Goal: Task Accomplishment & Management: Use online tool/utility

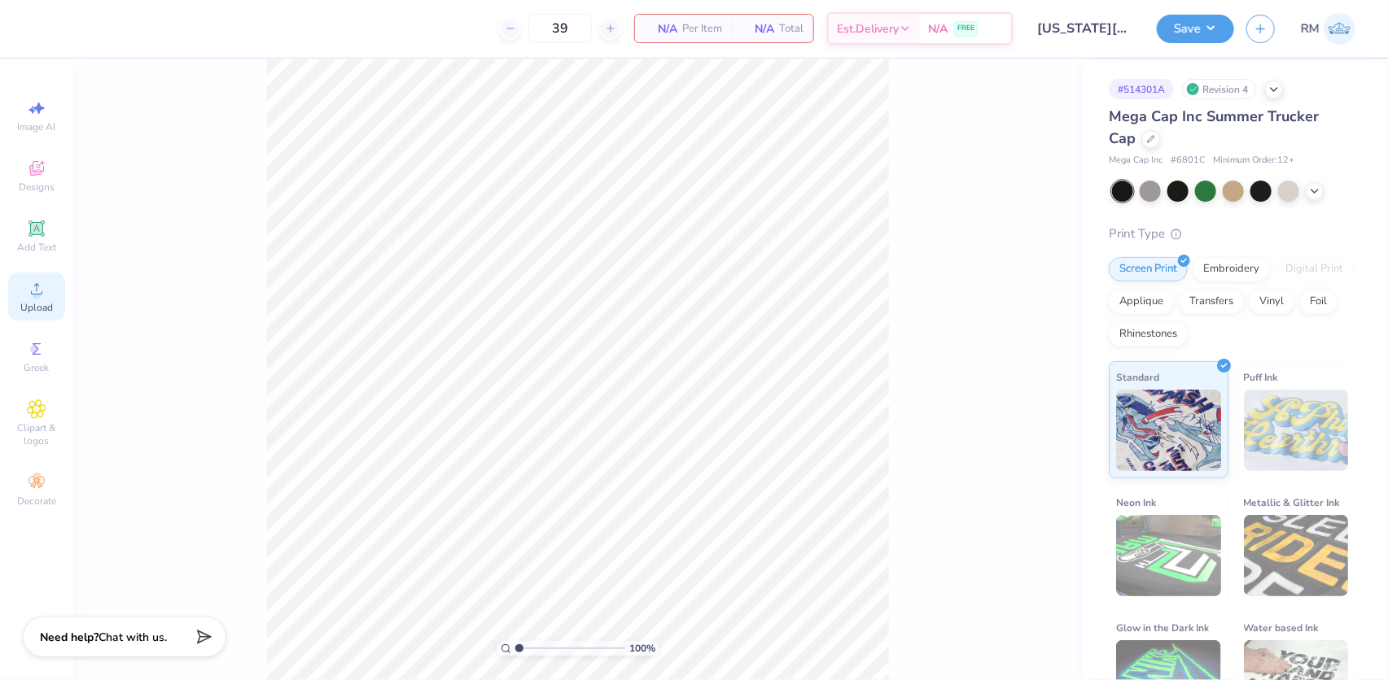
click at [41, 296] on circle at bounding box center [36, 294] width 9 height 9
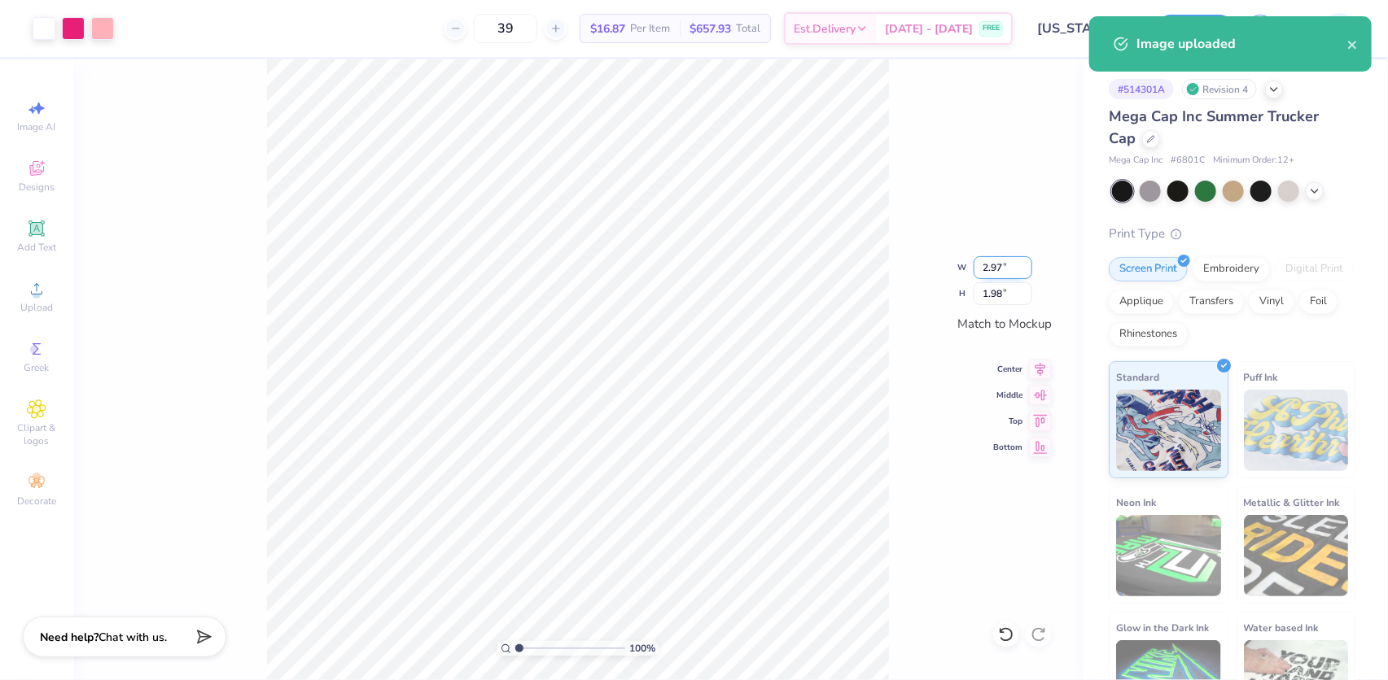
click at [991, 272] on input "2.97" at bounding box center [1002, 267] width 59 height 23
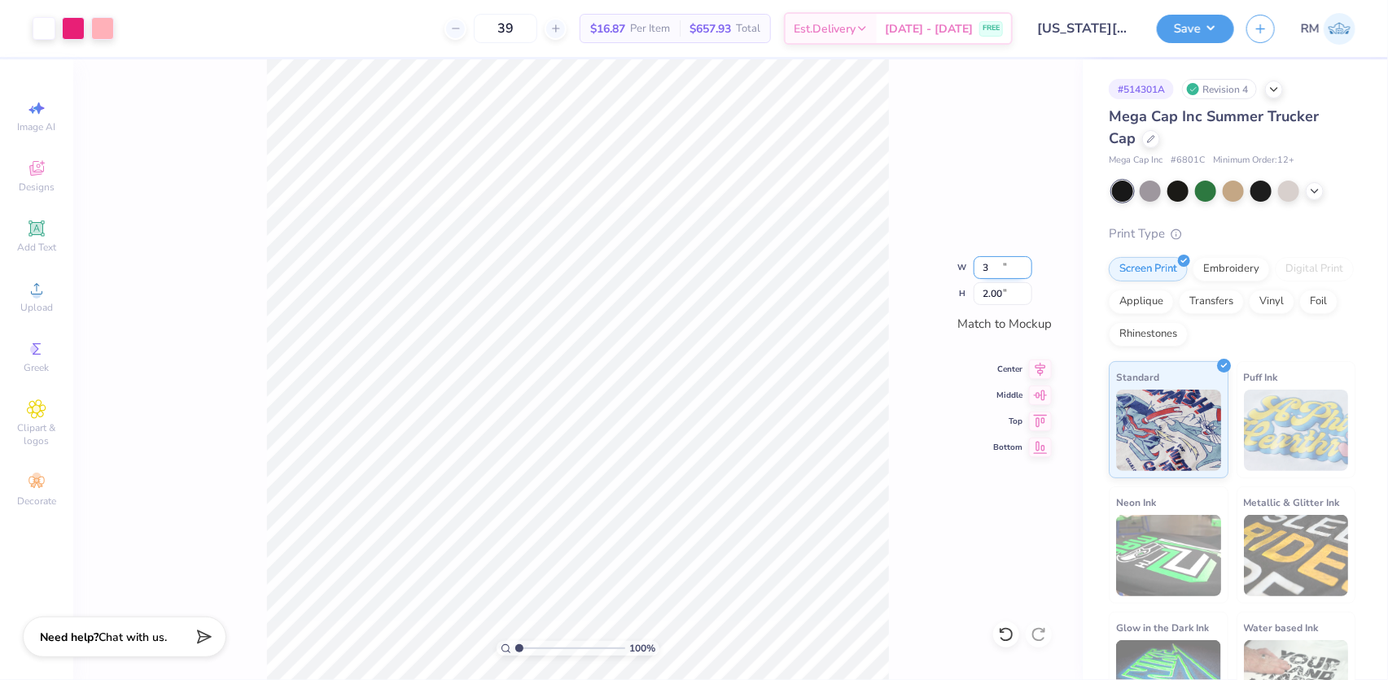
type input "3.00"
type input "2.00"
click at [1039, 364] on icon at bounding box center [1040, 367] width 23 height 20
drag, startPoint x: 521, startPoint y: 648, endPoint x: 502, endPoint y: 650, distance: 18.9
type input "1"
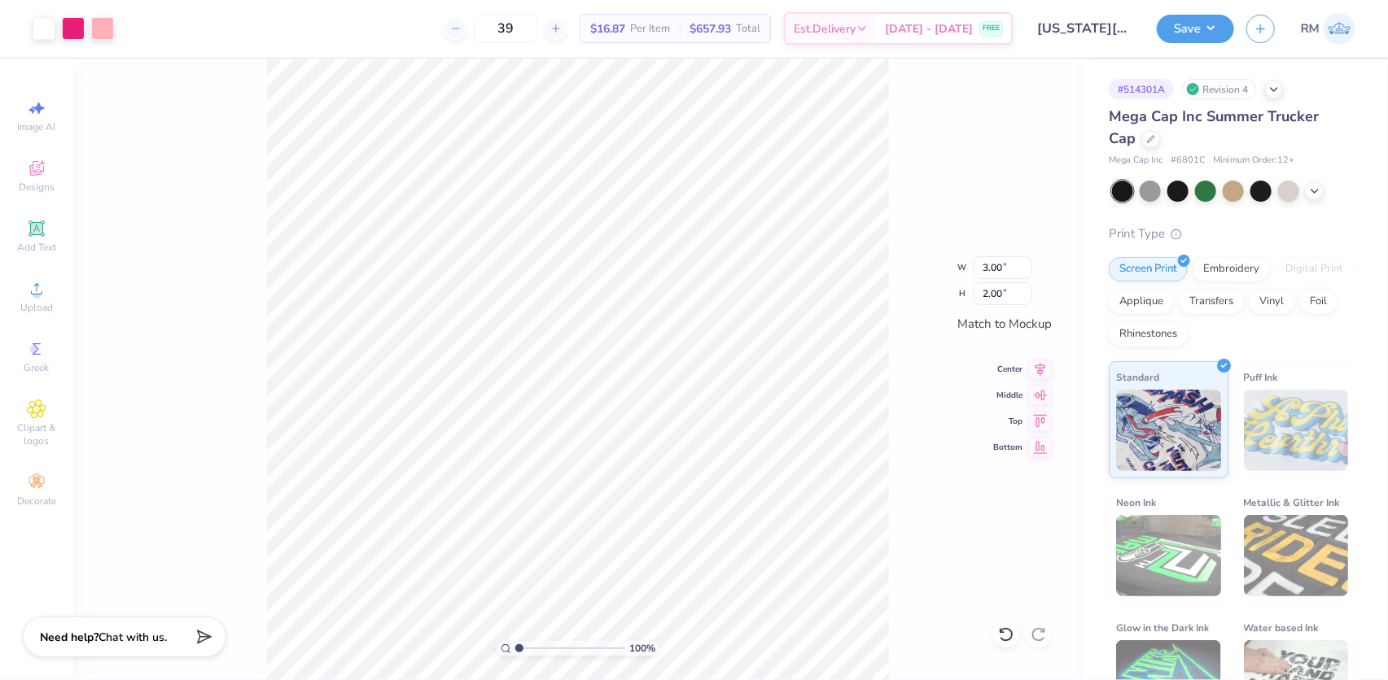
click at [515, 650] on input "range" at bounding box center [570, 648] width 110 height 15
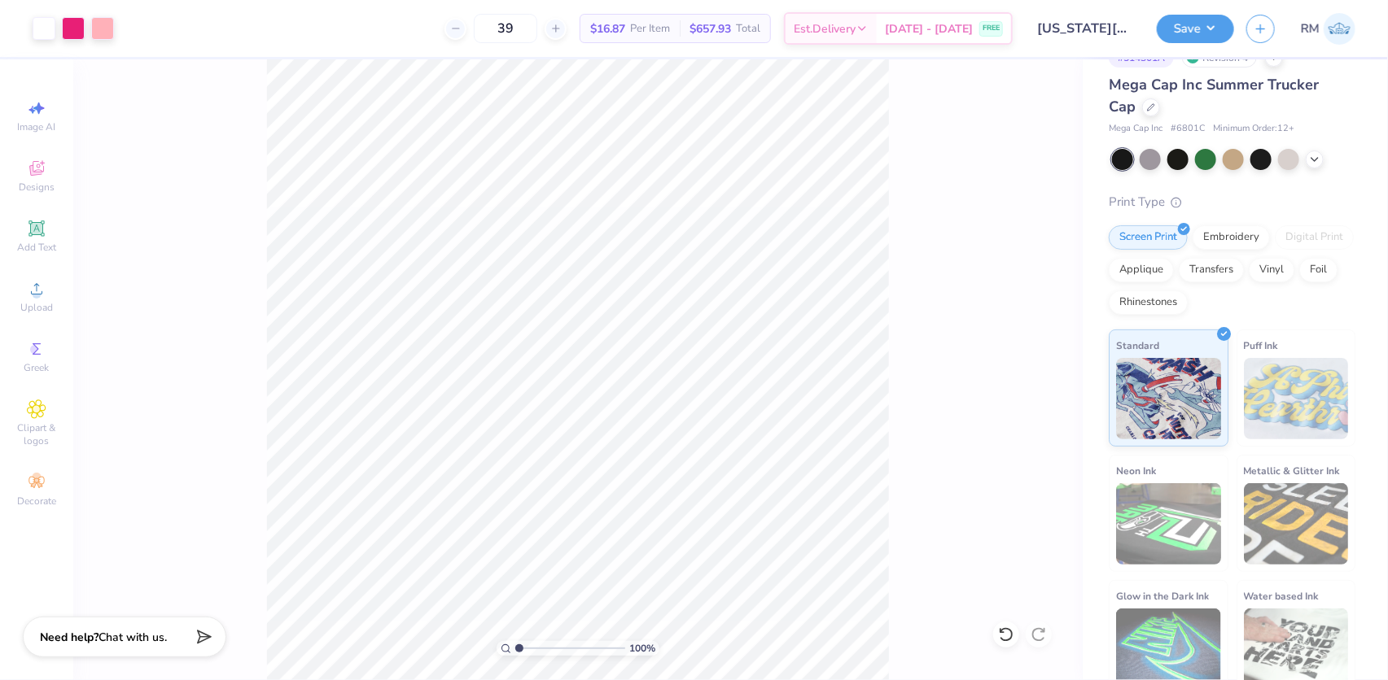
scroll to position [48, 0]
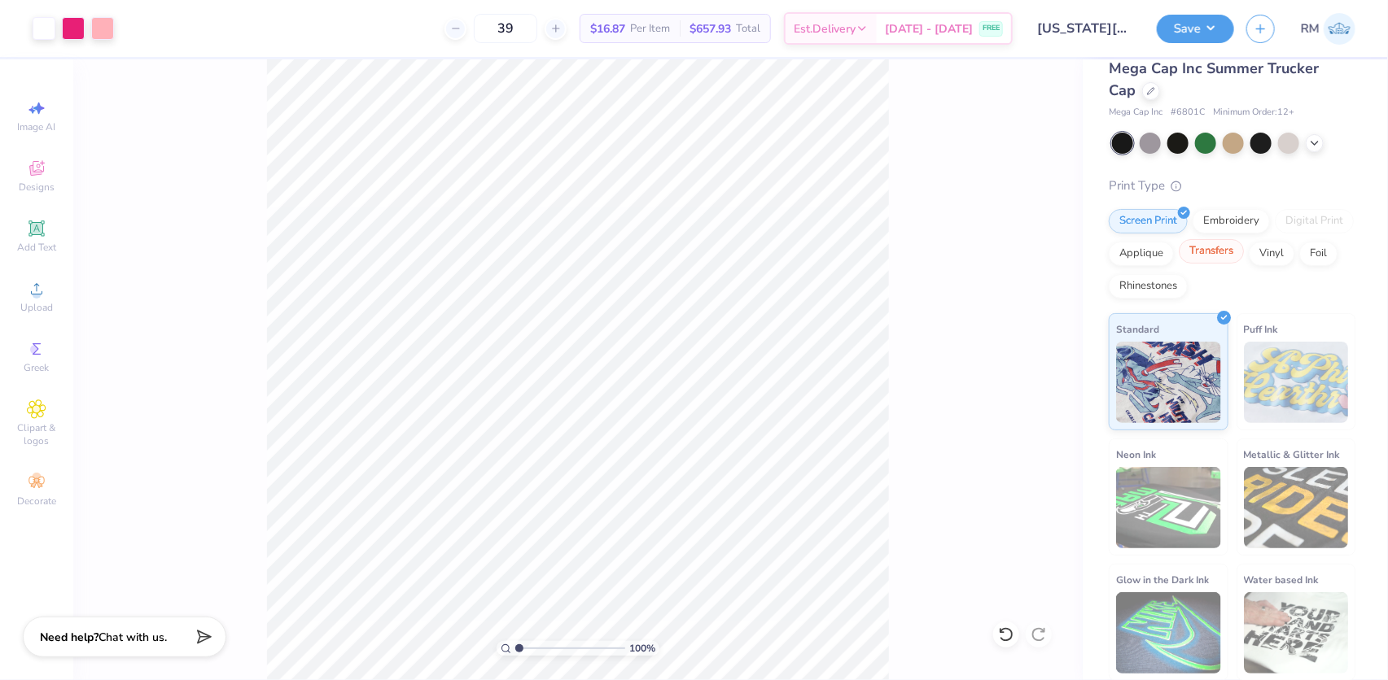
click at [1244, 260] on div "Transfers" at bounding box center [1211, 251] width 65 height 24
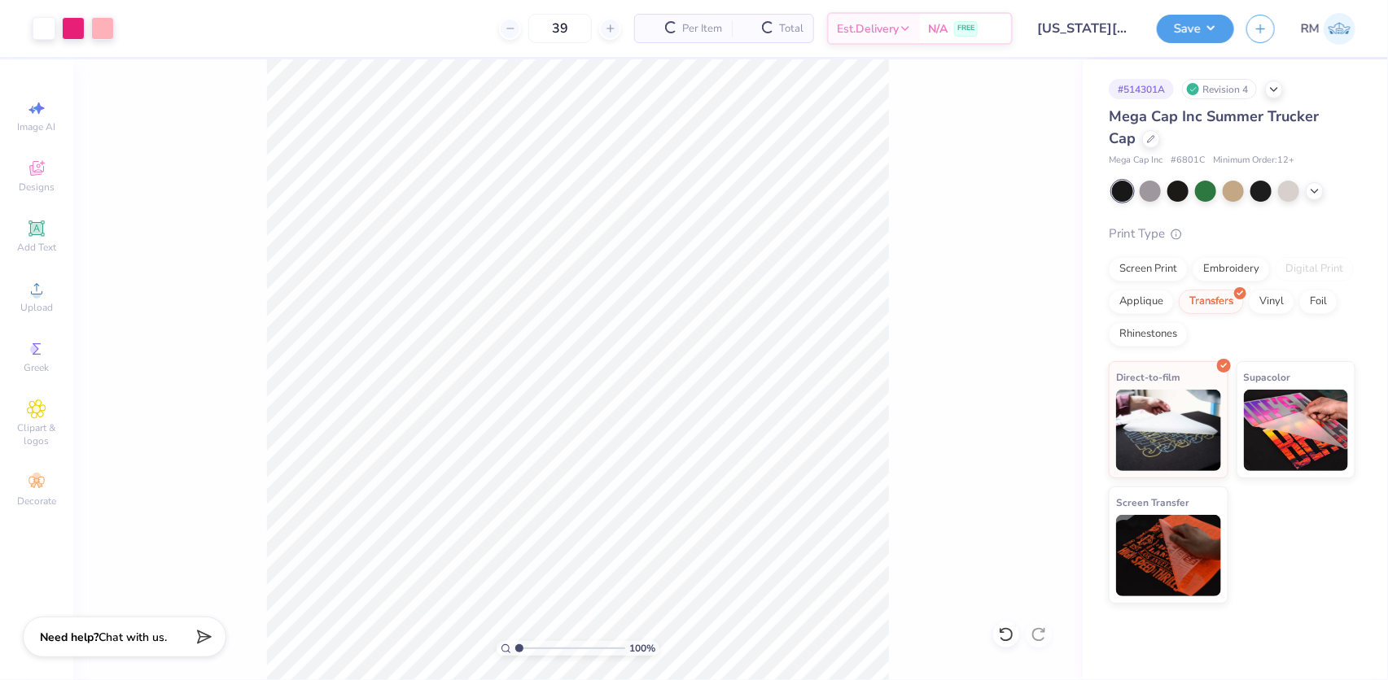
scroll to position [0, 0]
click at [1256, 444] on img at bounding box center [1296, 427] width 105 height 81
click at [1183, 29] on button "Save" at bounding box center [1195, 26] width 77 height 28
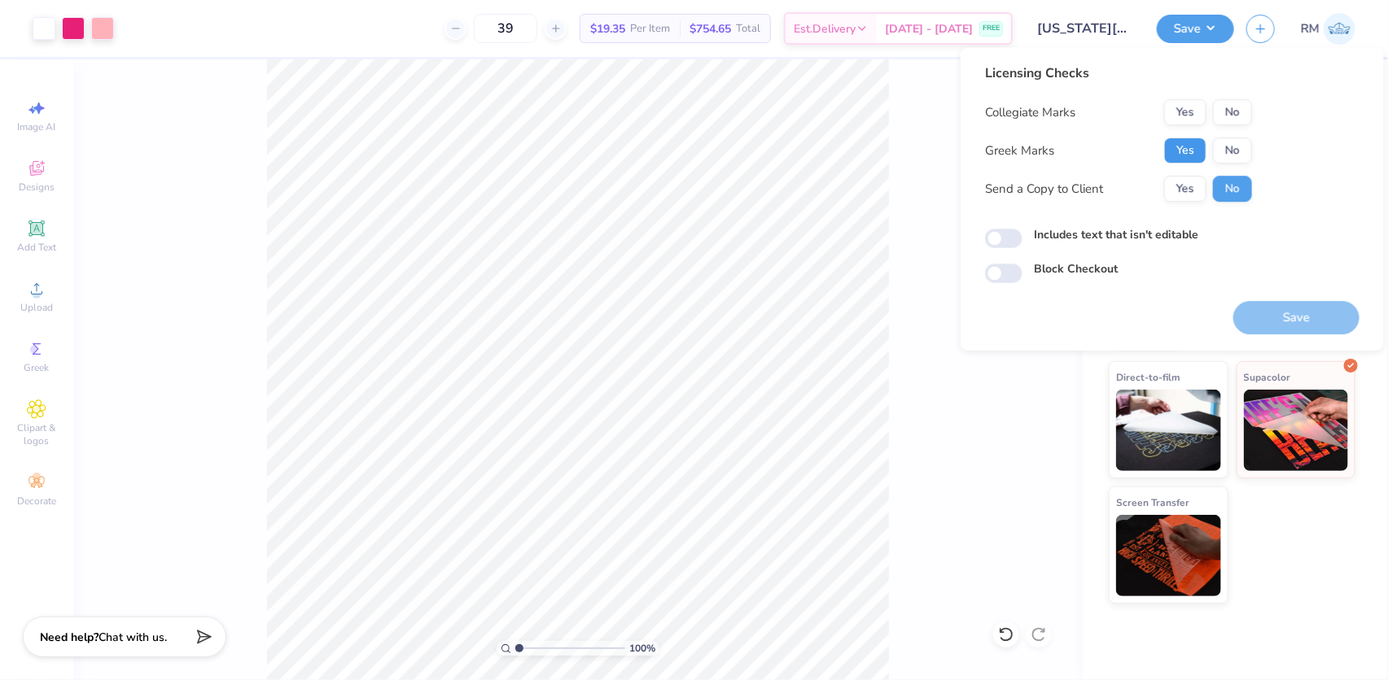
click at [1187, 142] on button "Yes" at bounding box center [1185, 151] width 42 height 26
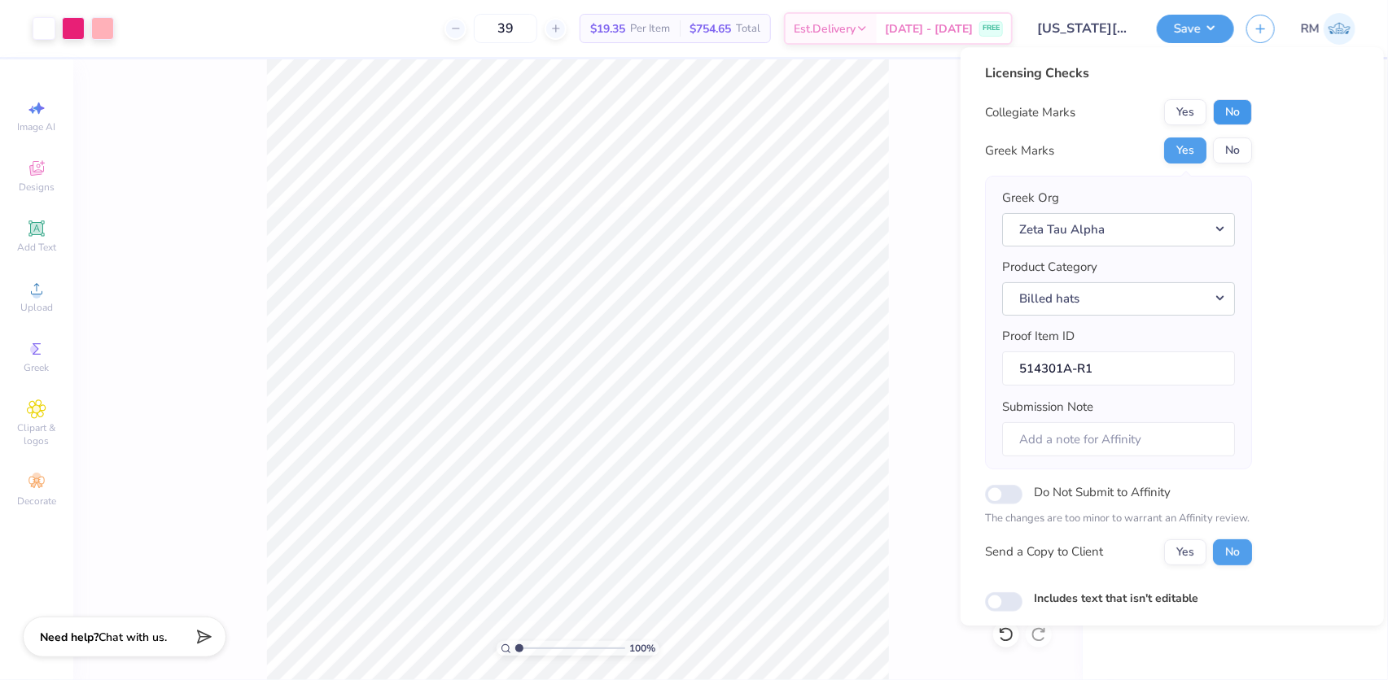
click at [1247, 114] on button "No" at bounding box center [1232, 112] width 39 height 26
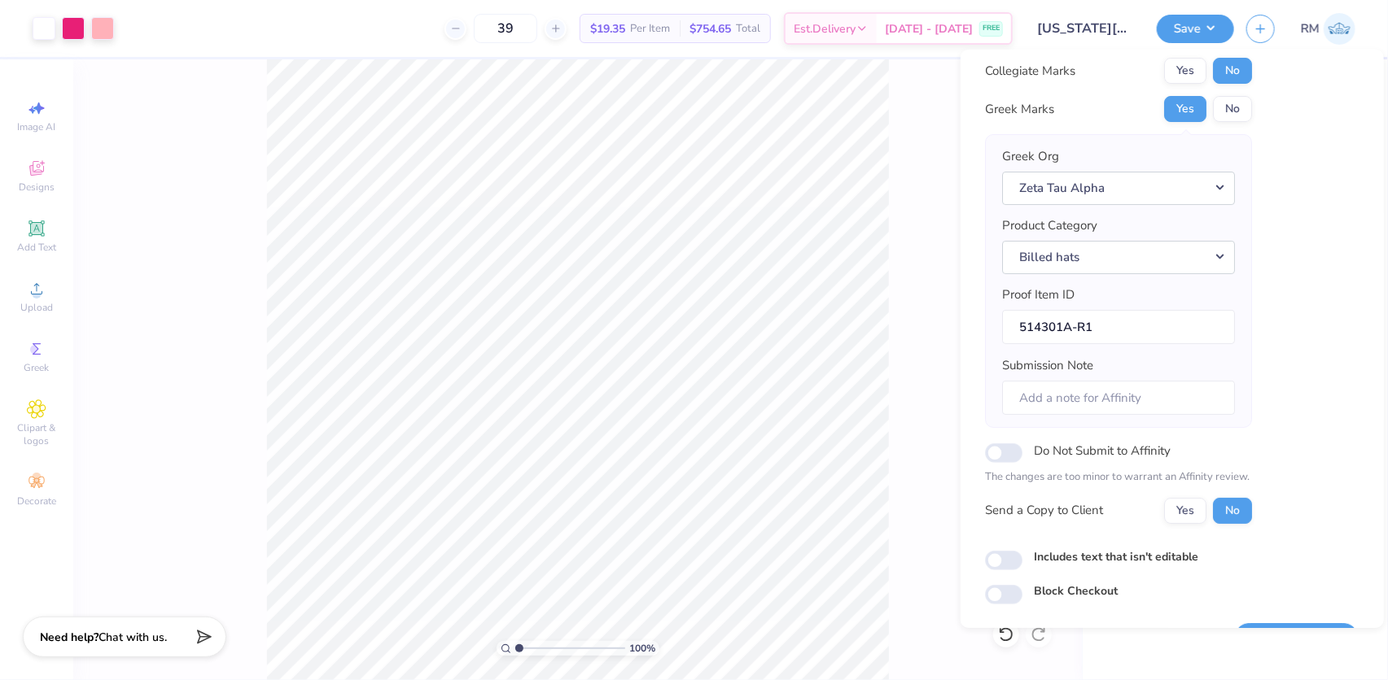
scroll to position [87, 0]
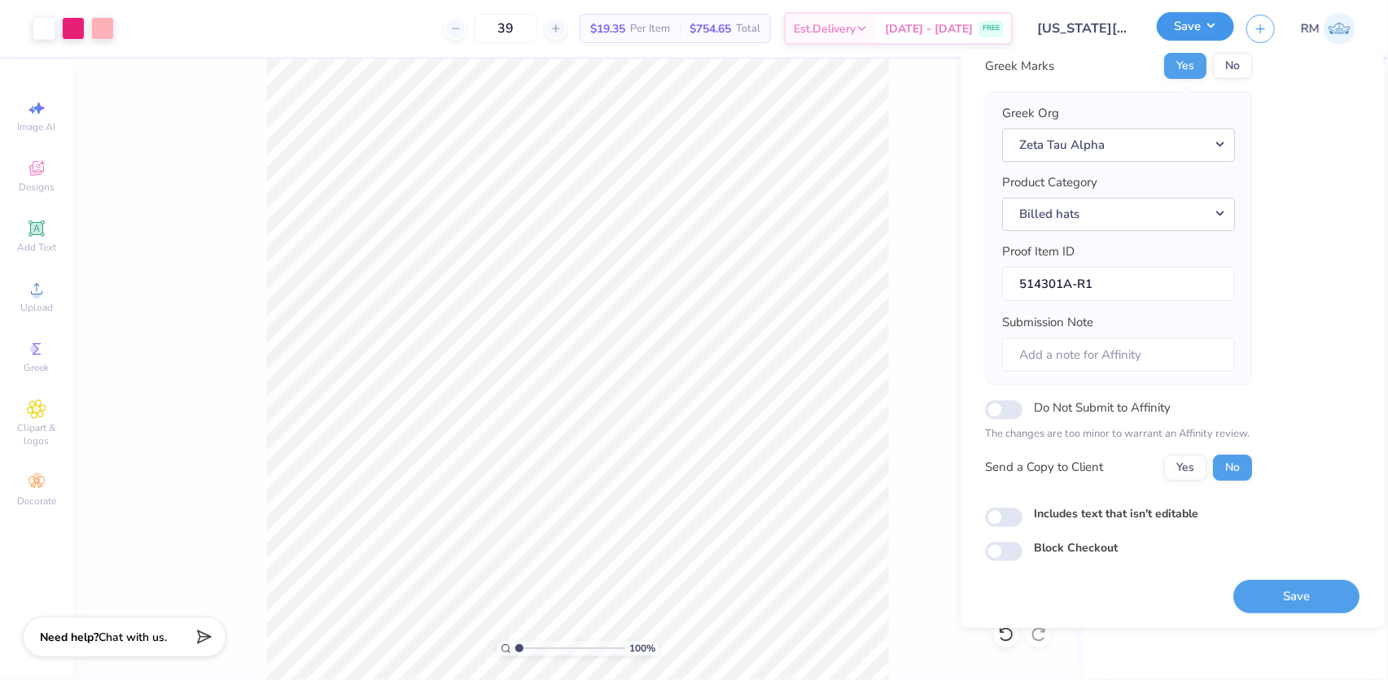
click at [1228, 22] on button "Save" at bounding box center [1195, 26] width 77 height 28
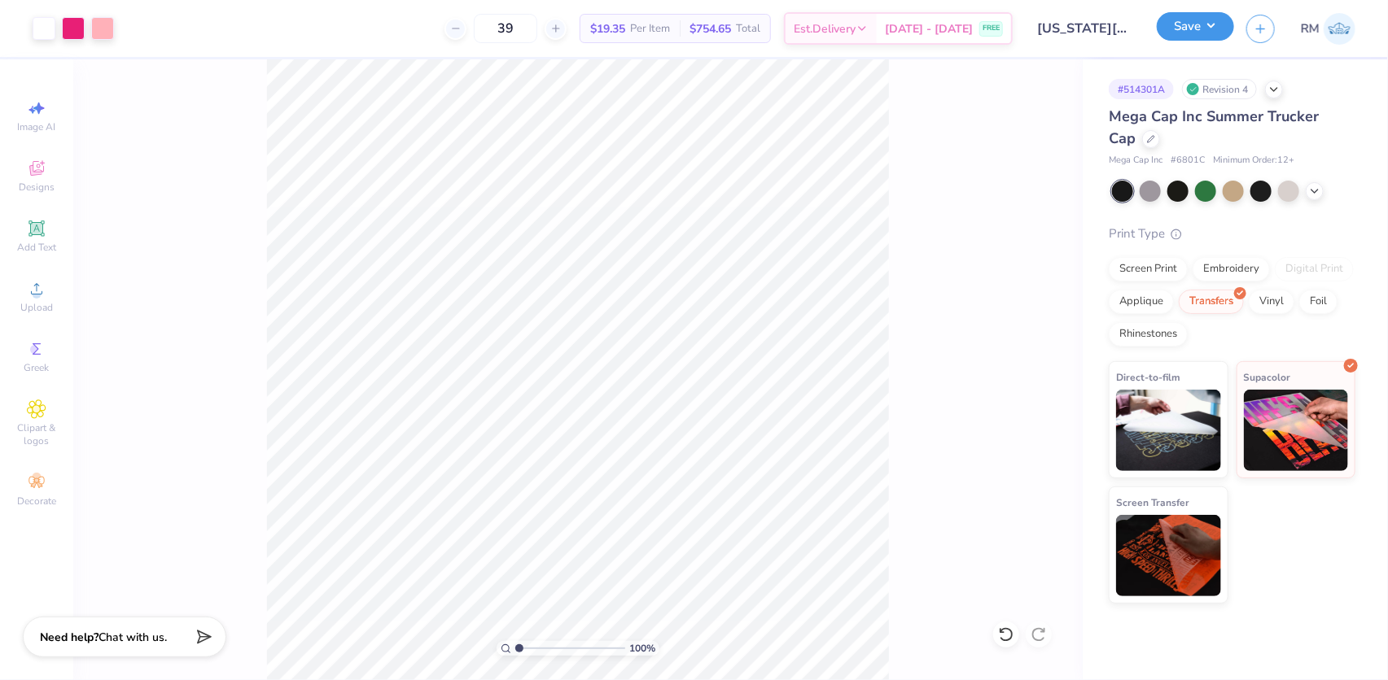
click at [1220, 21] on button "Save" at bounding box center [1195, 26] width 77 height 28
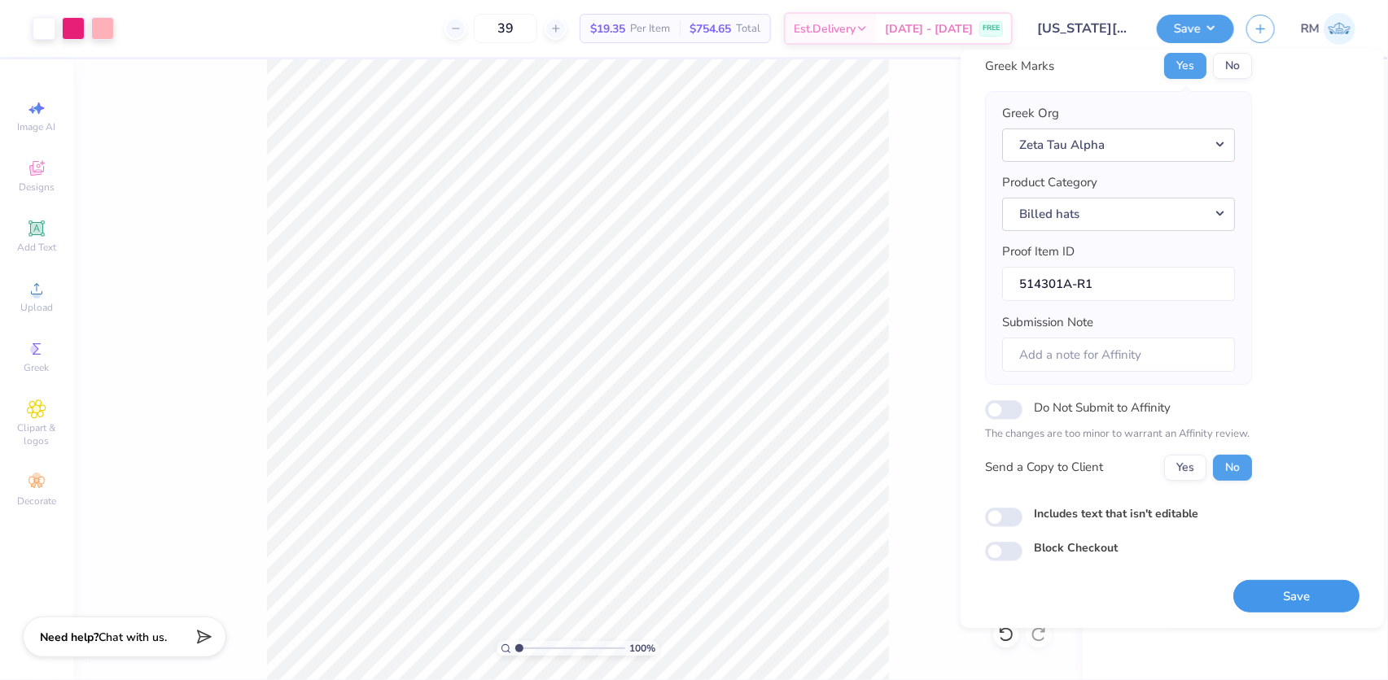
click at [1282, 602] on button "Save" at bounding box center [1296, 596] width 126 height 33
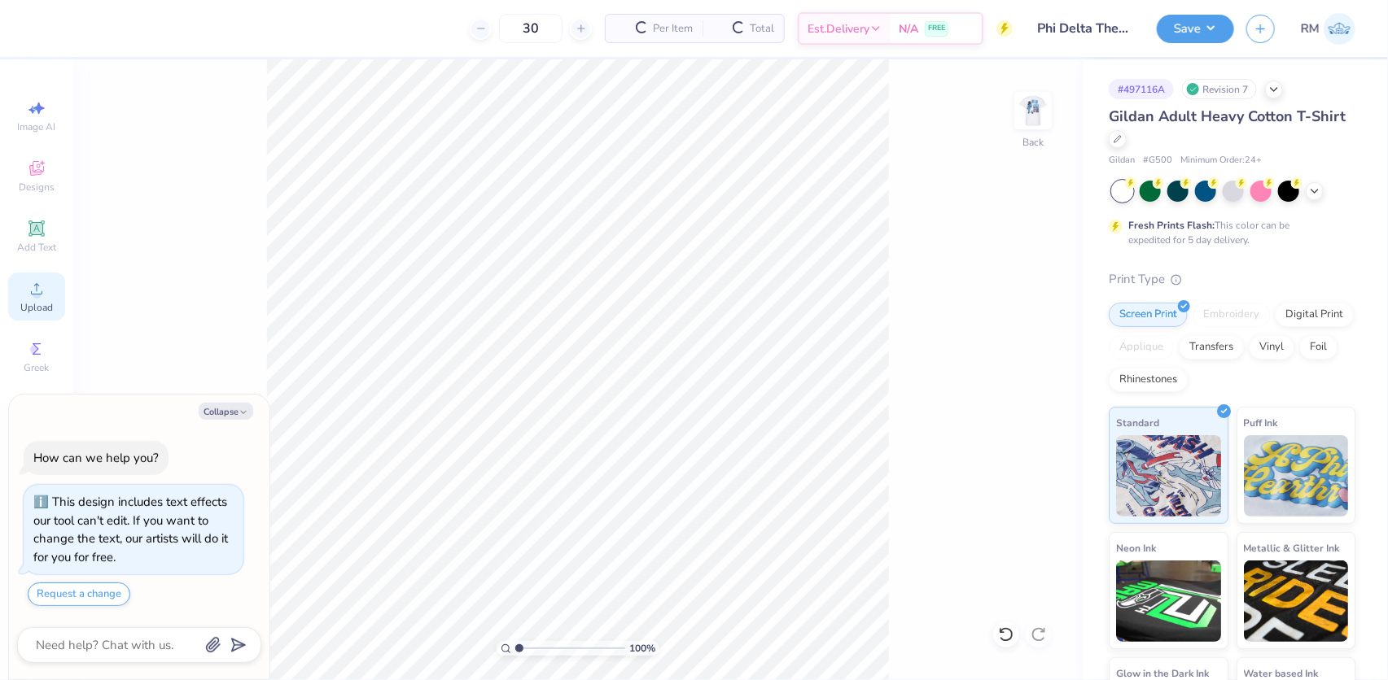
click at [37, 295] on icon at bounding box center [36, 288] width 11 height 11
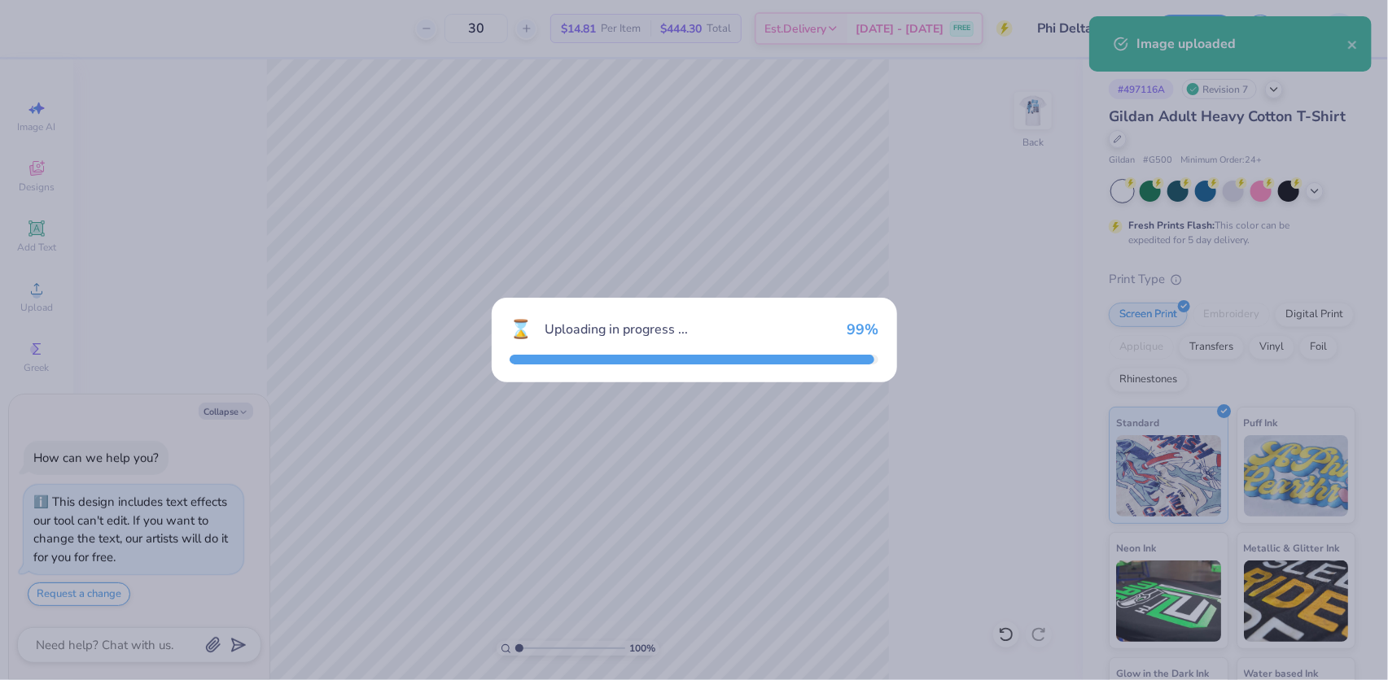
type textarea "x"
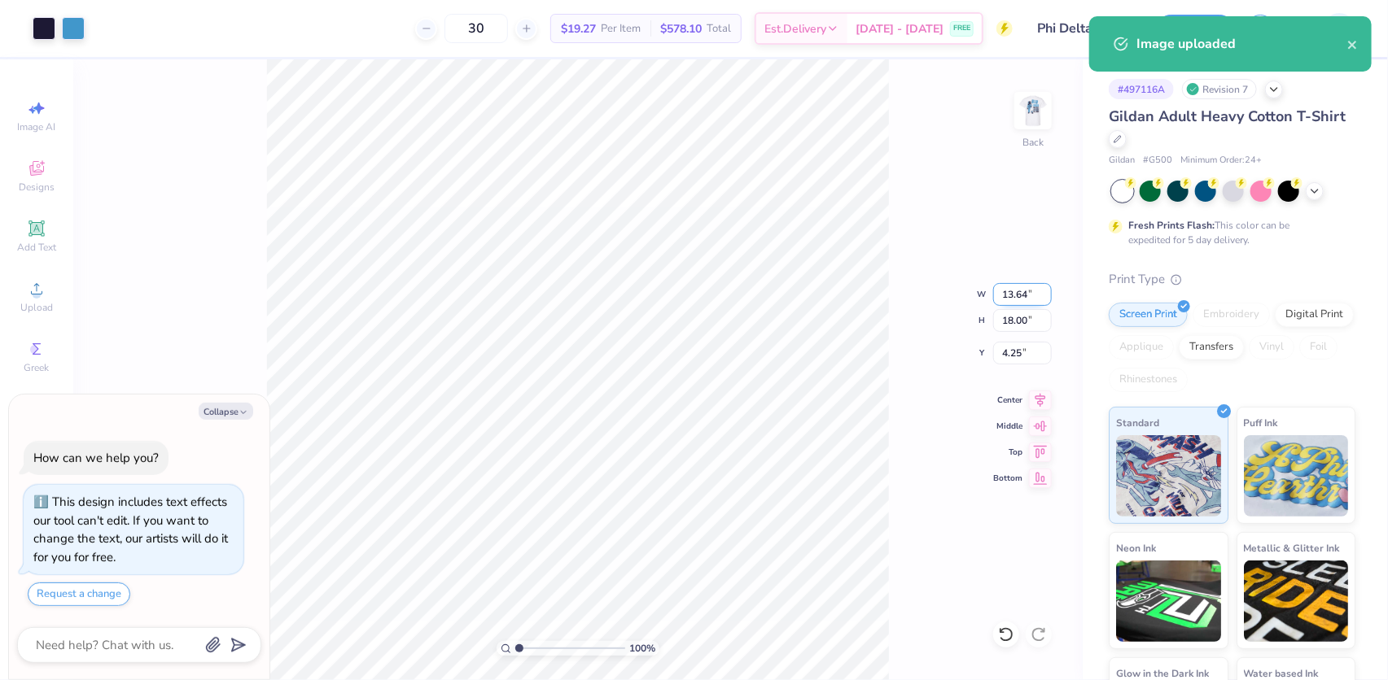
click at [1009, 293] on input "13.64" at bounding box center [1022, 294] width 59 height 23
type input "3"
type textarea "x"
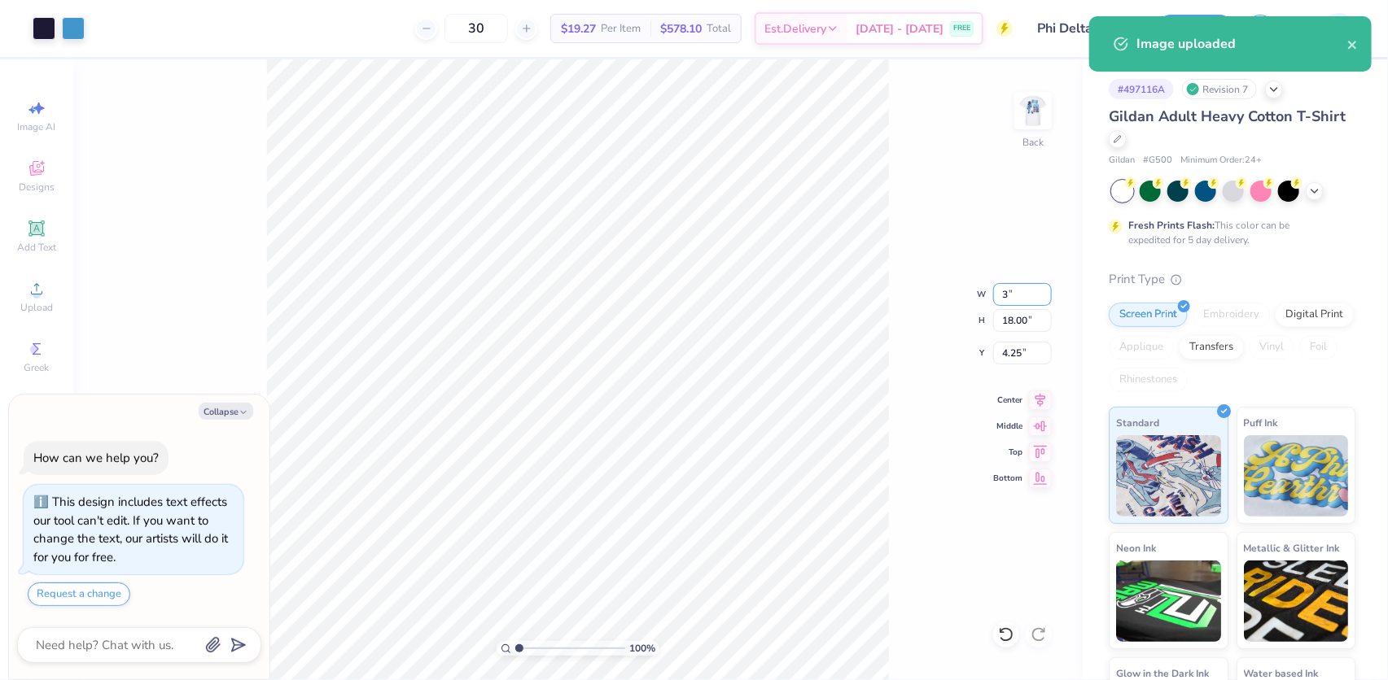
type input "3.00"
type input "3.96"
type input "11.27"
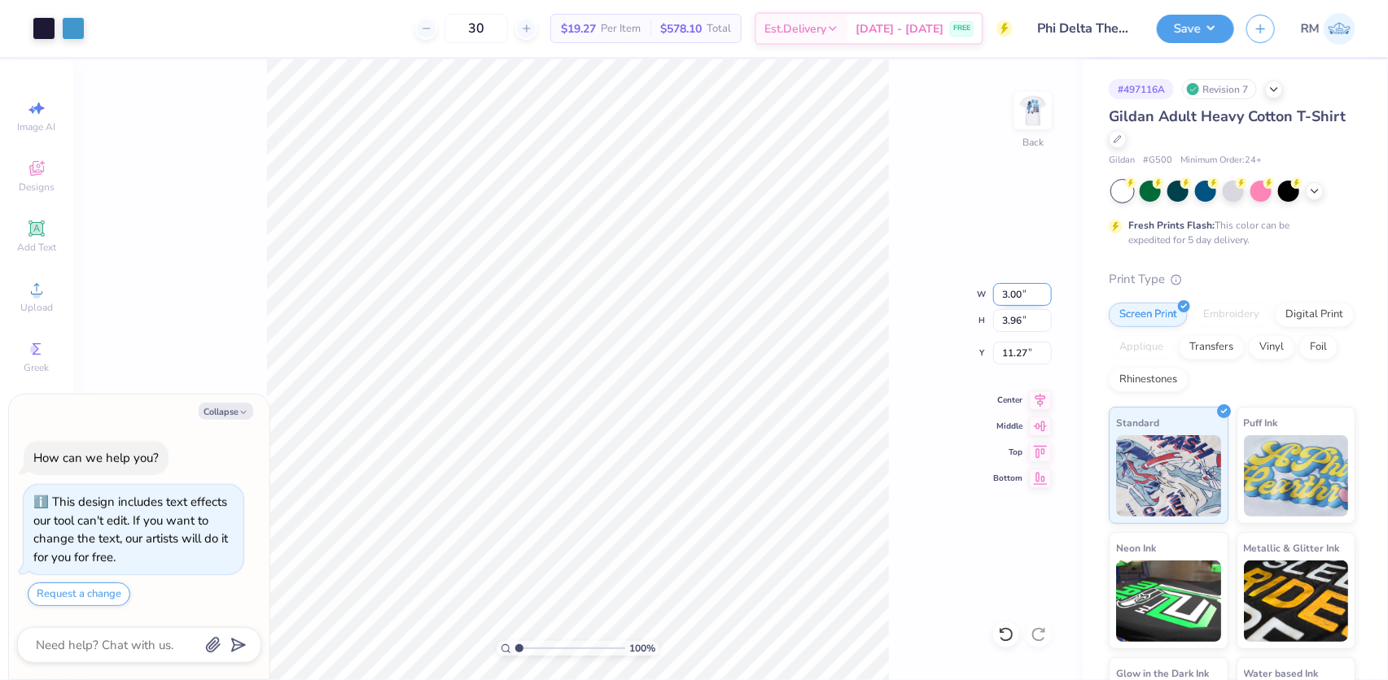
click at [1013, 287] on input "3.00" at bounding box center [1022, 294] width 59 height 23
click at [1017, 315] on input "3.96" at bounding box center [1022, 320] width 59 height 23
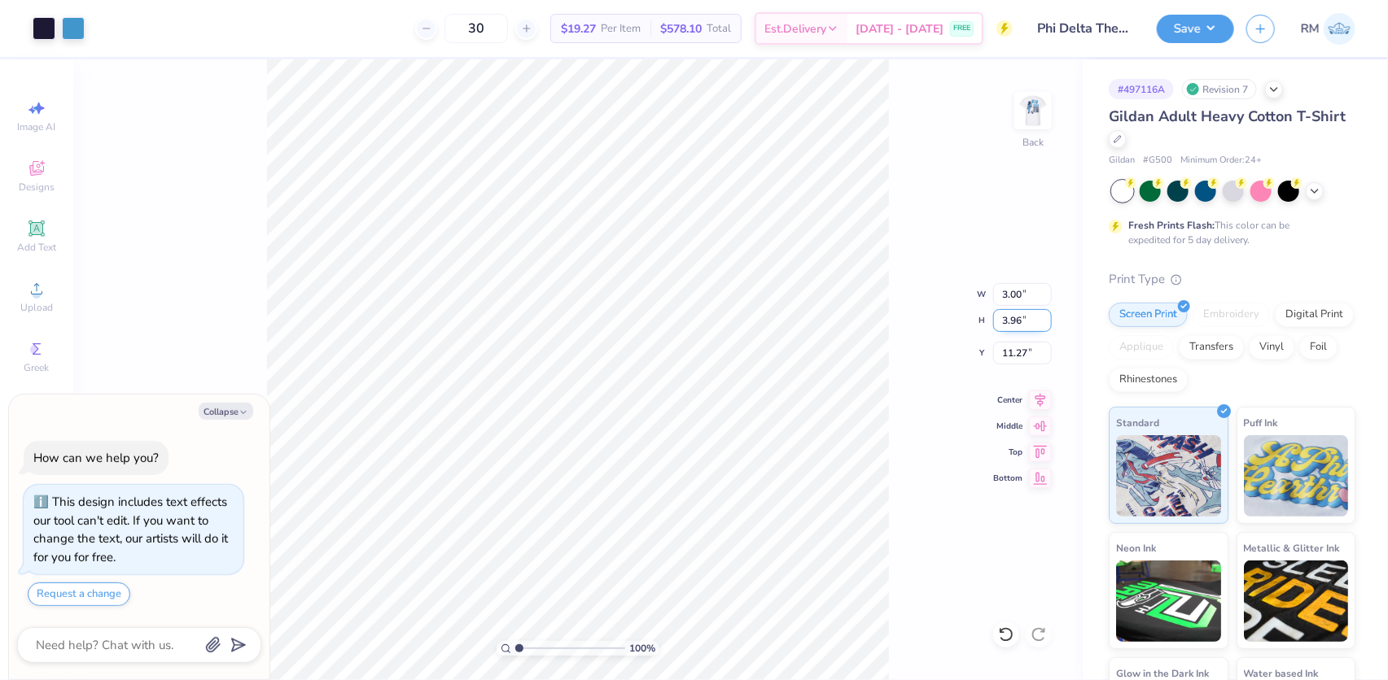
click at [1017, 316] on input "3.96" at bounding box center [1022, 320] width 59 height 23
click at [1022, 322] on input "3" at bounding box center [1022, 320] width 59 height 23
type input "3"
type textarea "x"
click at [1019, 317] on input "3.96" at bounding box center [1022, 320] width 59 height 23
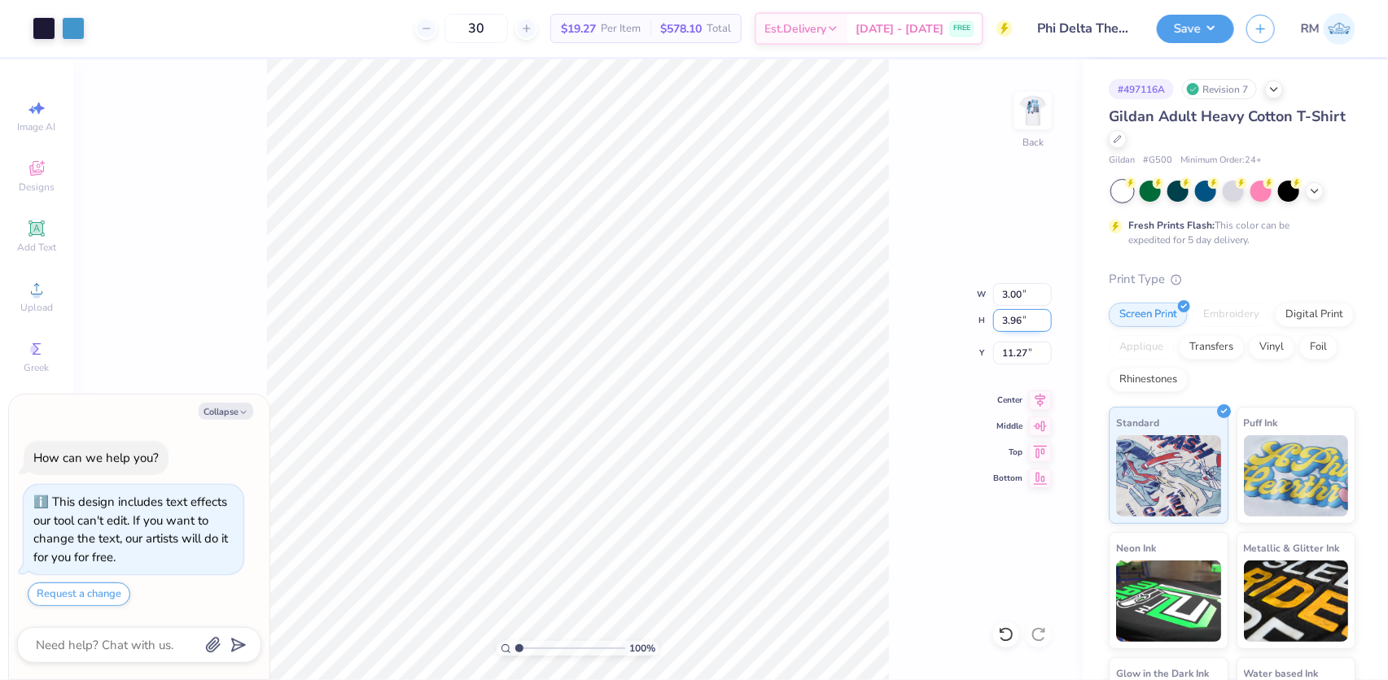
click at [1019, 317] on input "3.96" at bounding box center [1022, 320] width 59 height 23
type input "3"
type textarea "x"
type input "2.27"
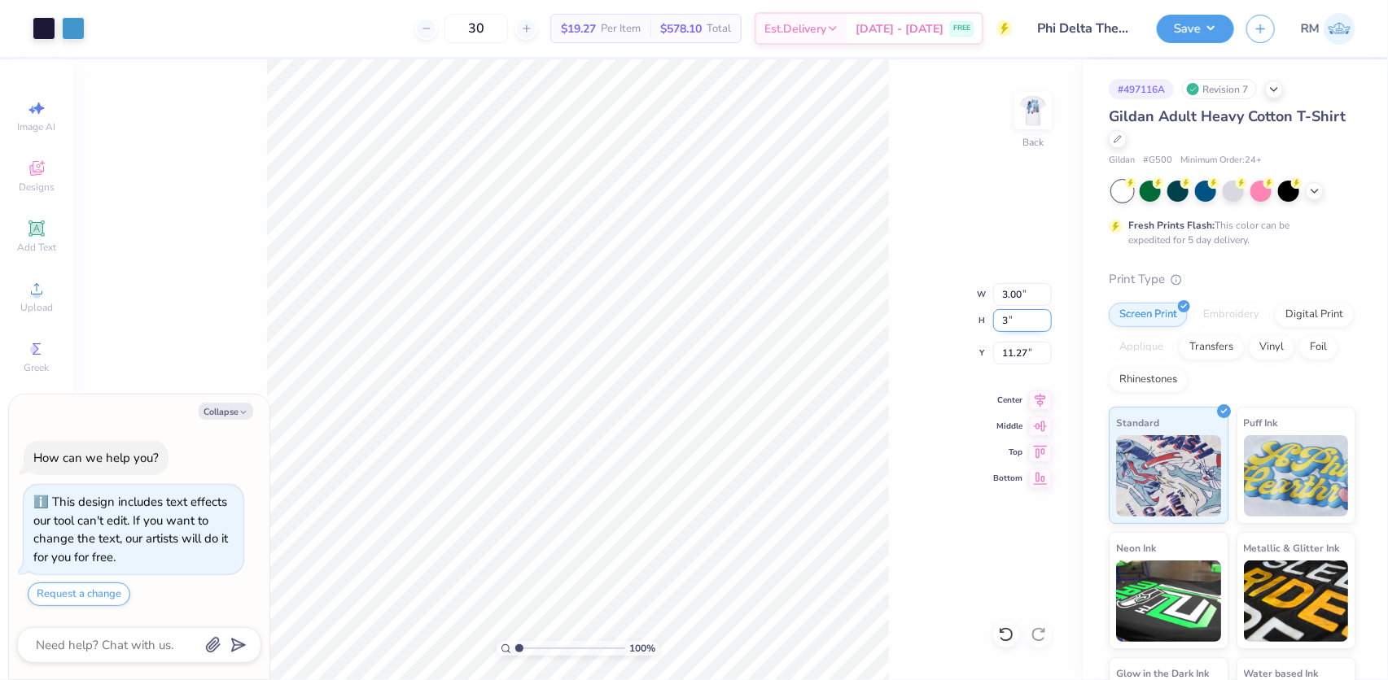
type input "3.00"
type input "11.75"
type textarea "x"
click at [1008, 355] on input "3.00" at bounding box center [1022, 353] width 59 height 23
click at [1008, 354] on input "3.00" at bounding box center [1022, 353] width 59 height 23
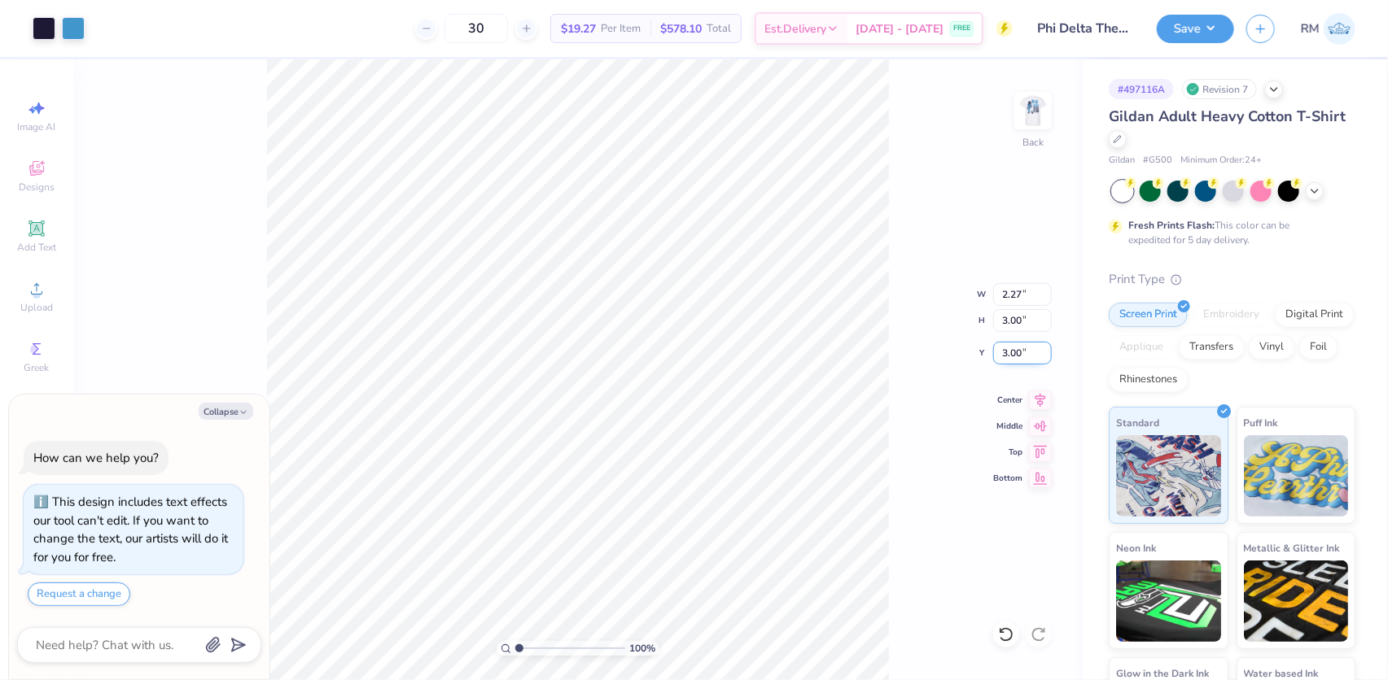
click at [1008, 354] on input "3.00" at bounding box center [1022, 353] width 59 height 23
type input "3"
type textarea "x"
type input "3.26222494000041"
type textarea "x"
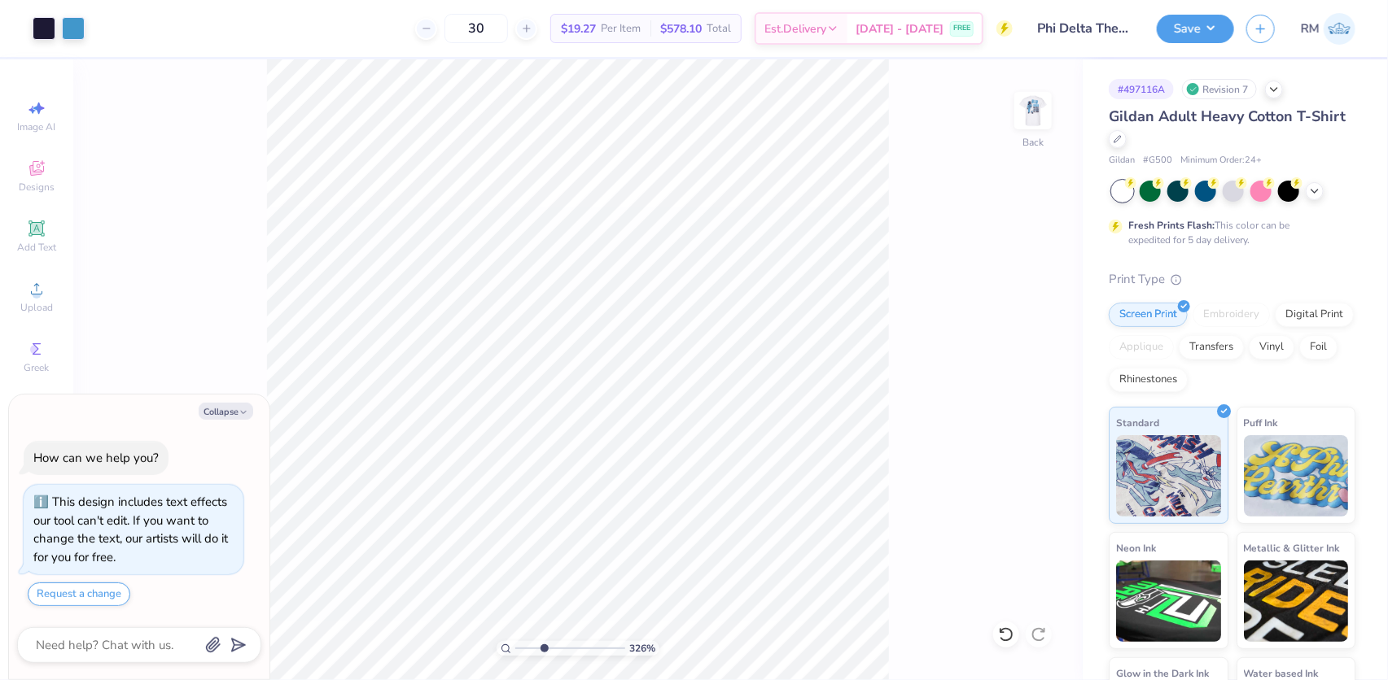
type input "3.26222494000041"
type textarea "x"
type input "1"
click at [1050, 132] on div "Back" at bounding box center [1032, 121] width 37 height 58
click at [1172, 20] on button "Save" at bounding box center [1195, 26] width 77 height 28
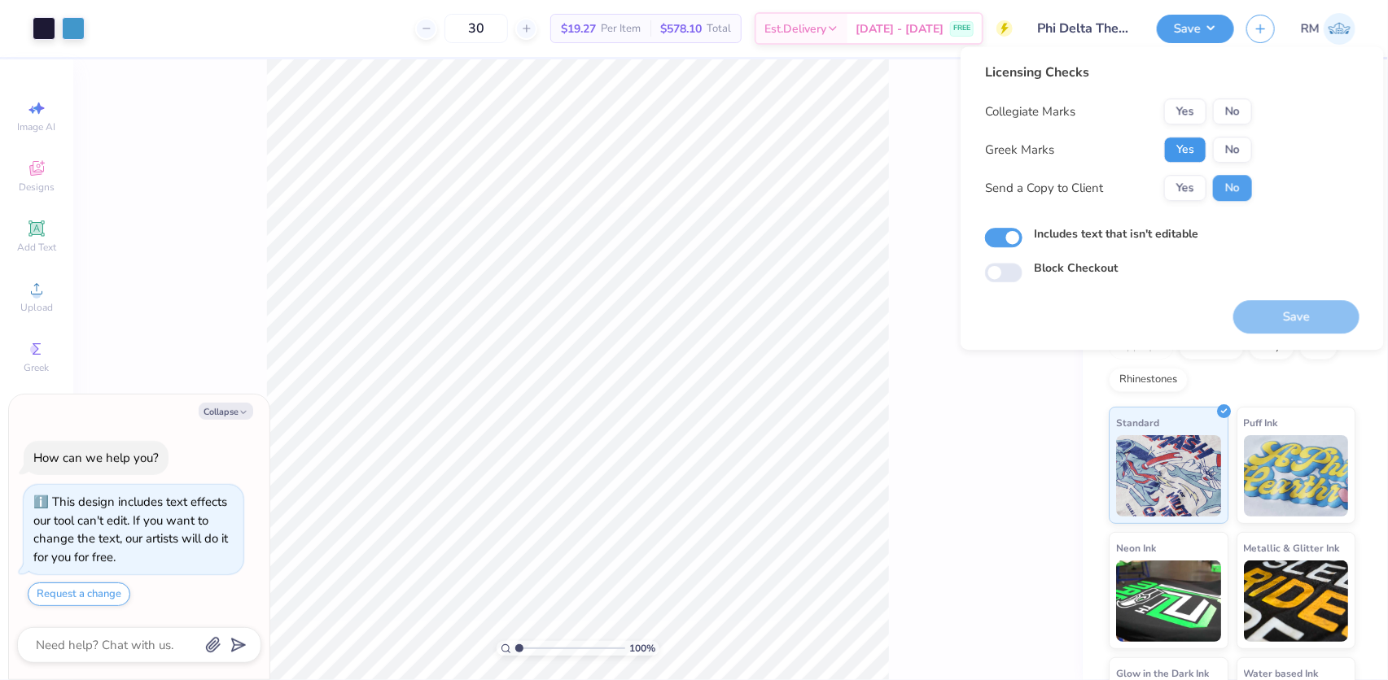
click at [1173, 142] on button "Yes" at bounding box center [1185, 150] width 42 height 26
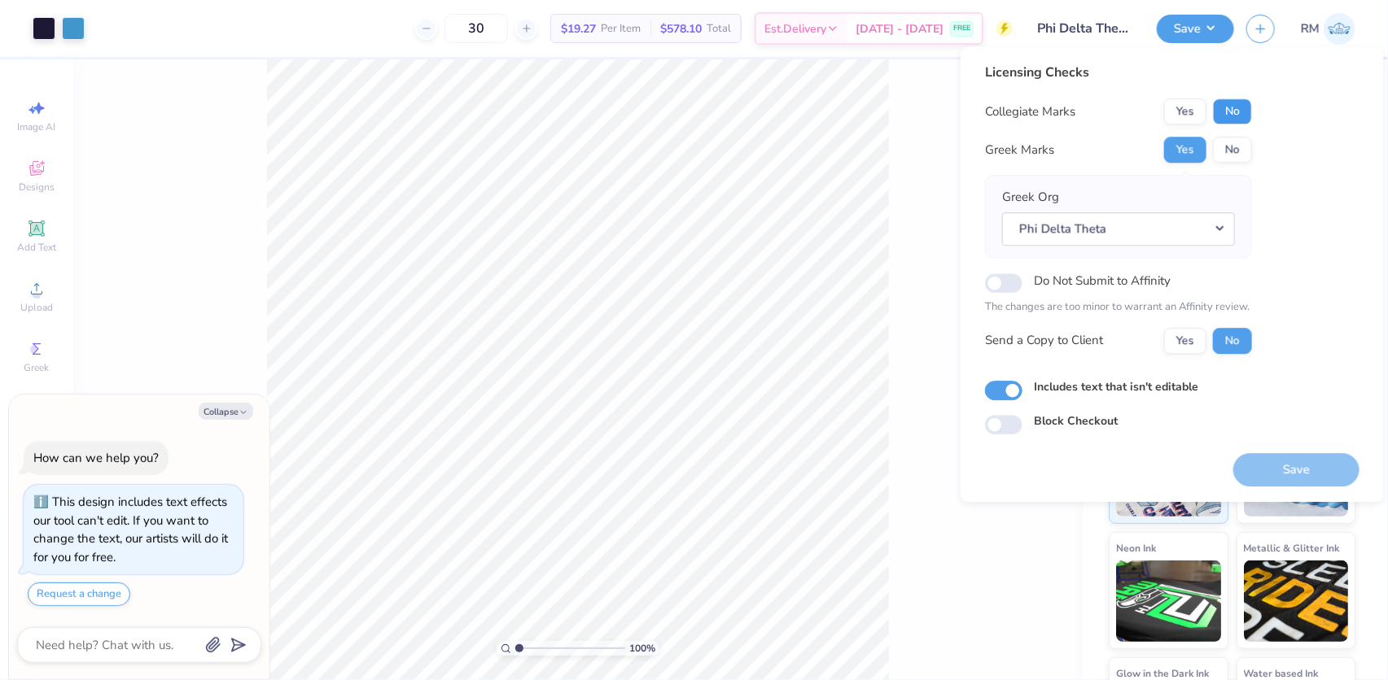
click at [1224, 104] on button "No" at bounding box center [1232, 111] width 39 height 26
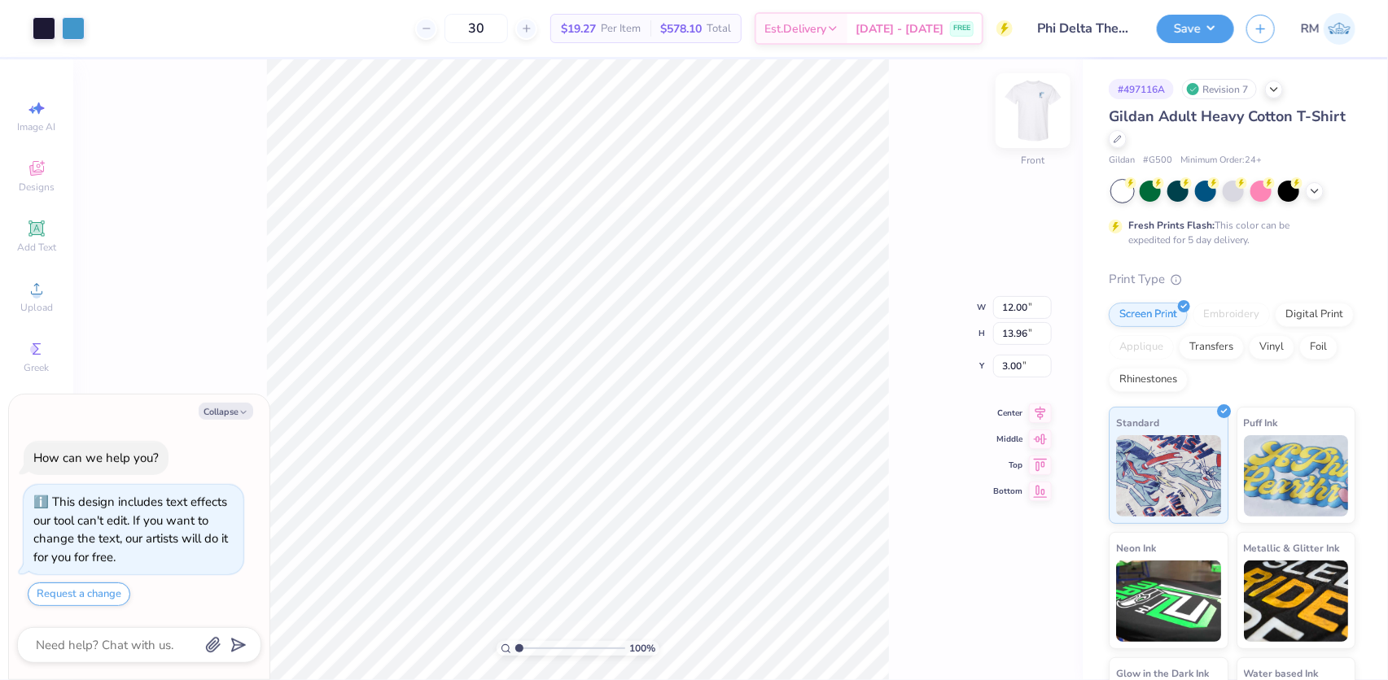
click at [1039, 112] on img at bounding box center [1032, 110] width 65 height 65
click at [1196, 20] on button "Save" at bounding box center [1195, 26] width 77 height 28
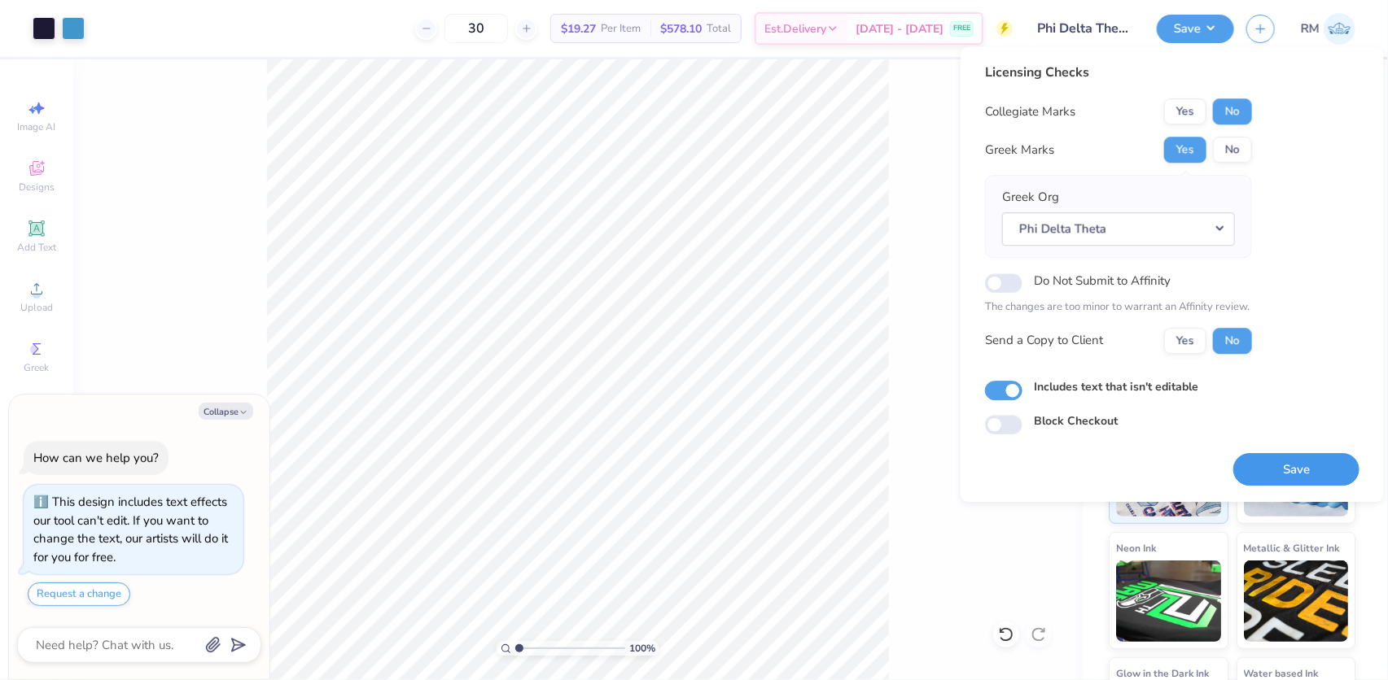
click at [1270, 455] on button "Save" at bounding box center [1296, 469] width 126 height 33
type textarea "x"
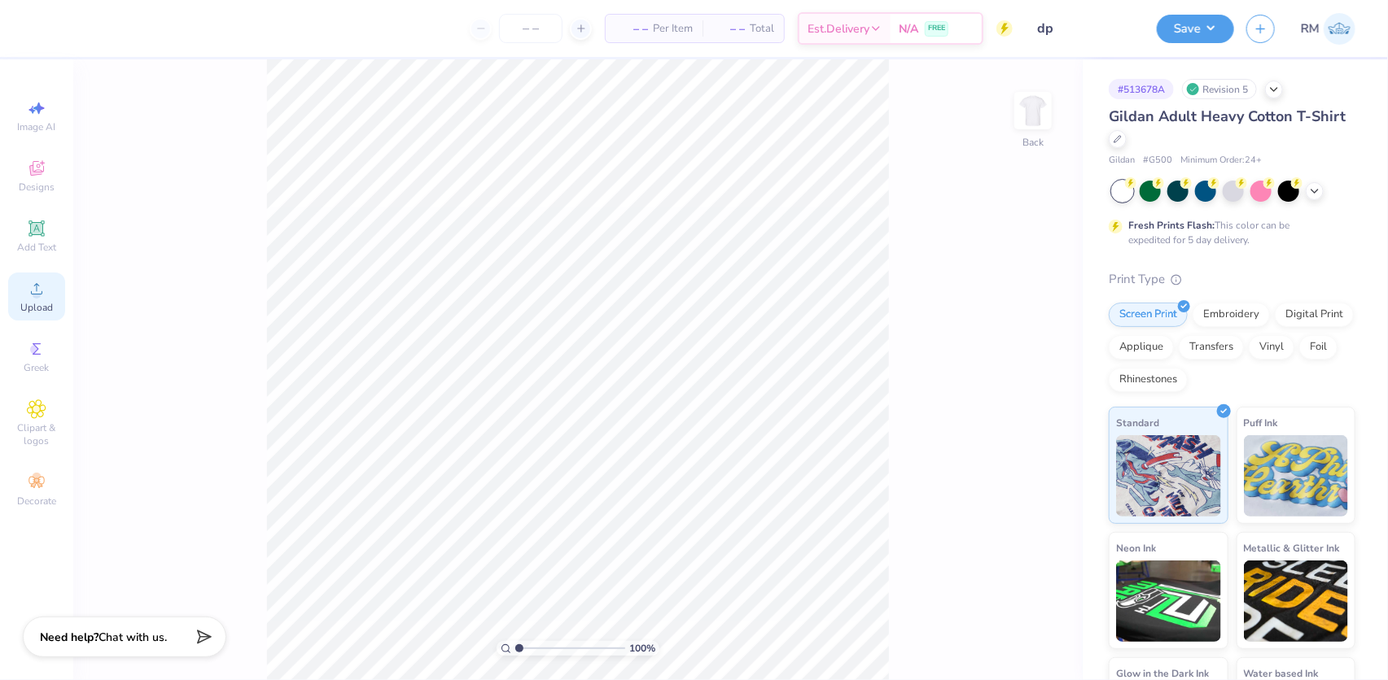
click at [40, 300] on div "Upload" at bounding box center [36, 297] width 57 height 48
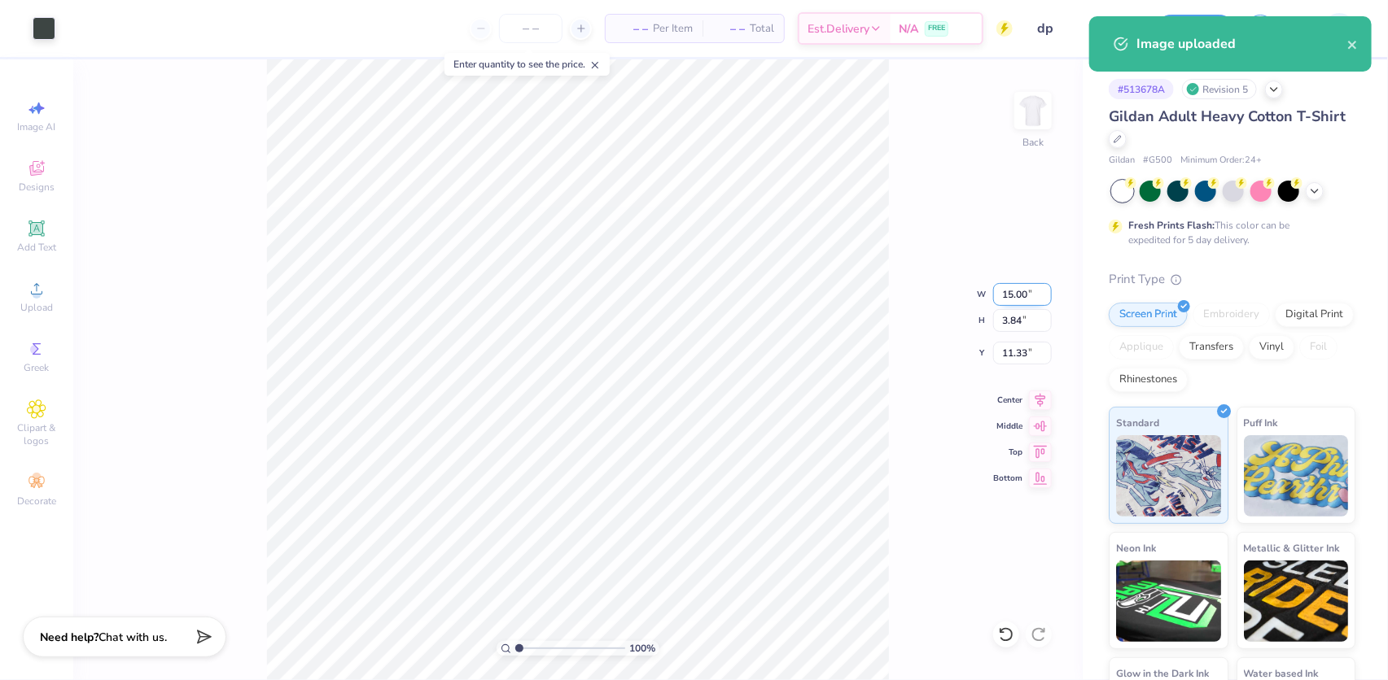
click at [1009, 290] on input "15.00" at bounding box center [1022, 294] width 59 height 23
type input "4.00"
type input "1.02"
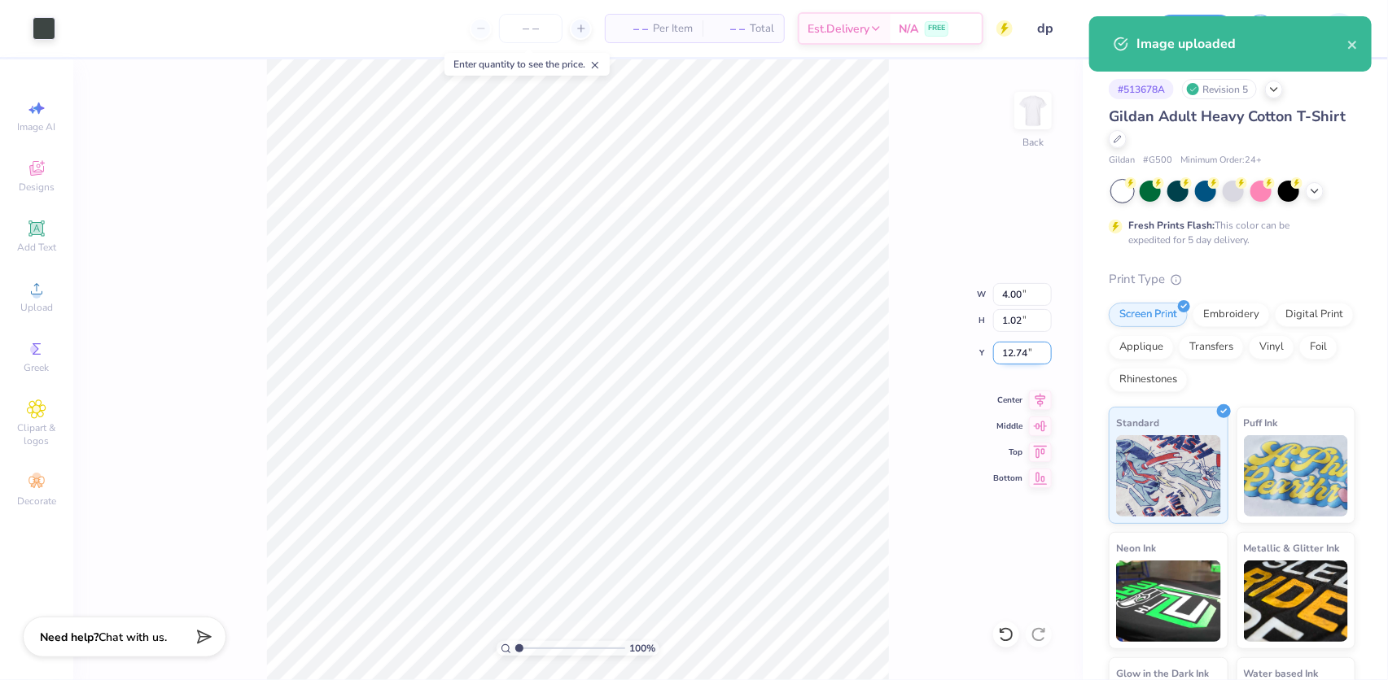
click at [1014, 358] on input "12.74" at bounding box center [1022, 353] width 59 height 23
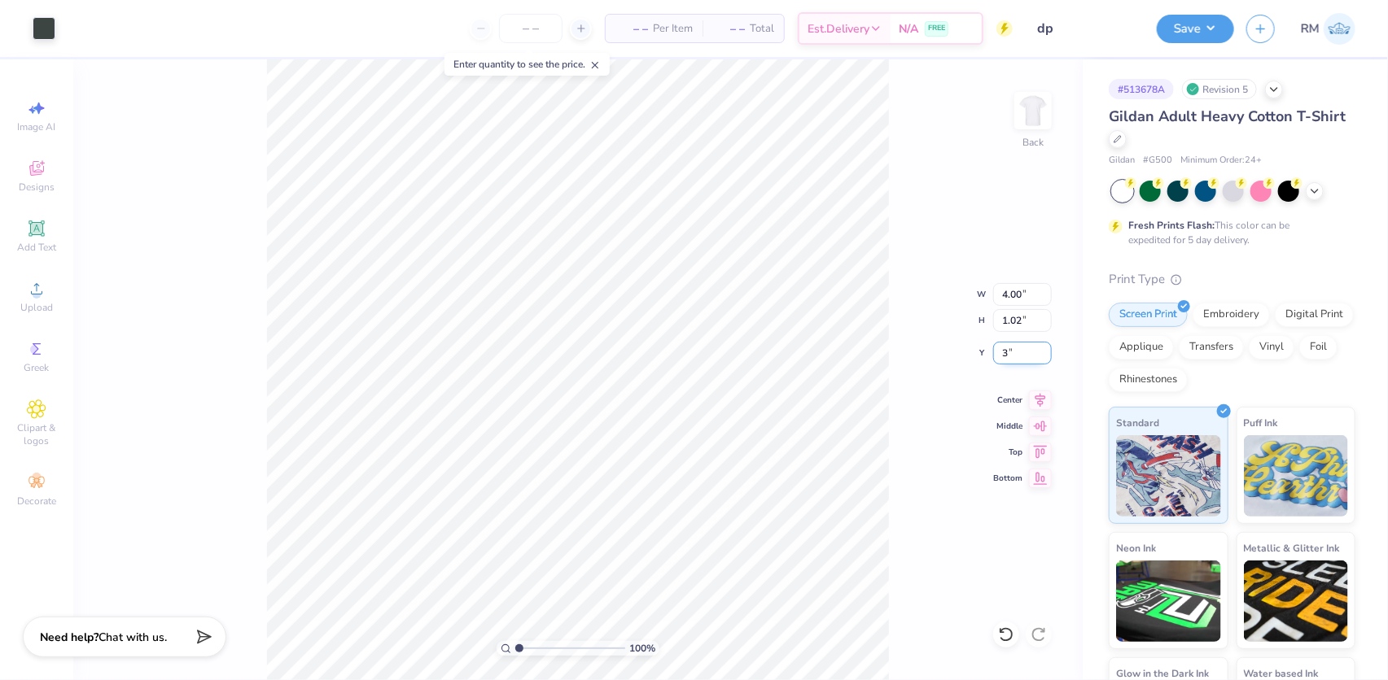
type input "3.00"
click at [1016, 126] on img at bounding box center [1032, 110] width 65 height 65
click at [35, 303] on span "Upload" at bounding box center [36, 307] width 33 height 13
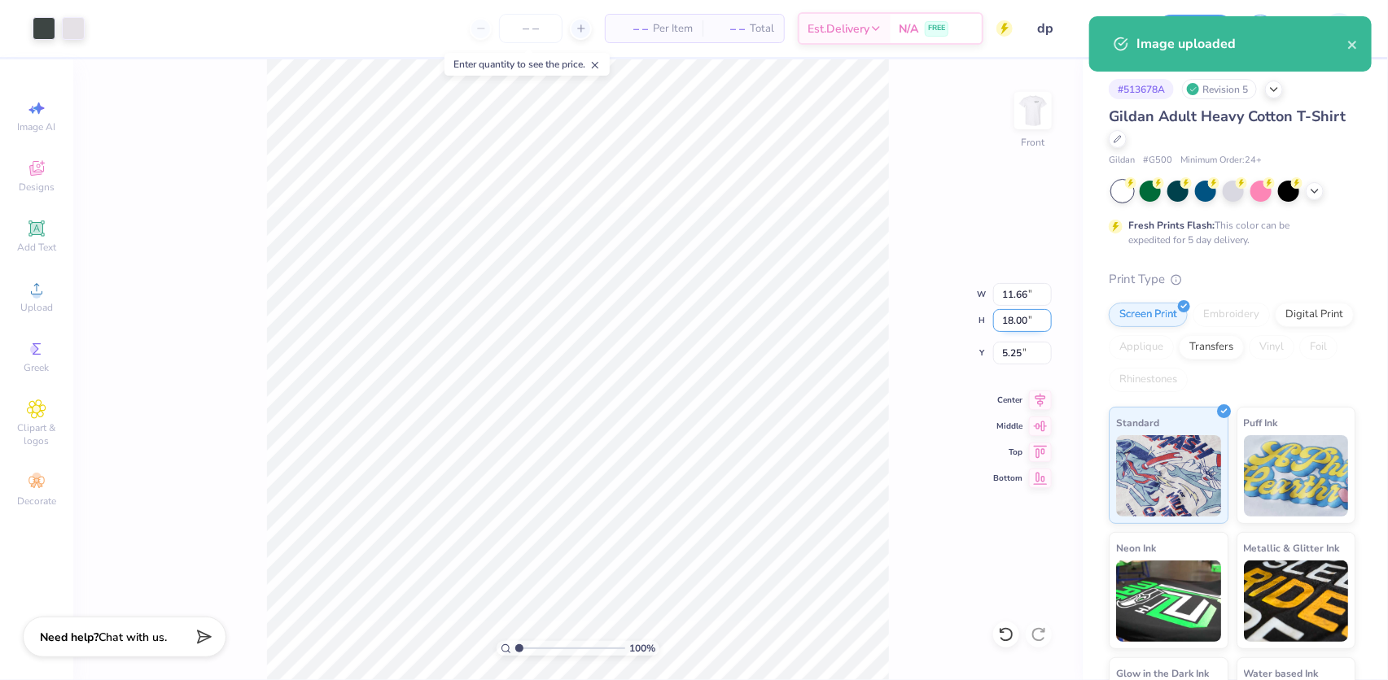
click at [1008, 325] on input "18.00" at bounding box center [1022, 320] width 59 height 23
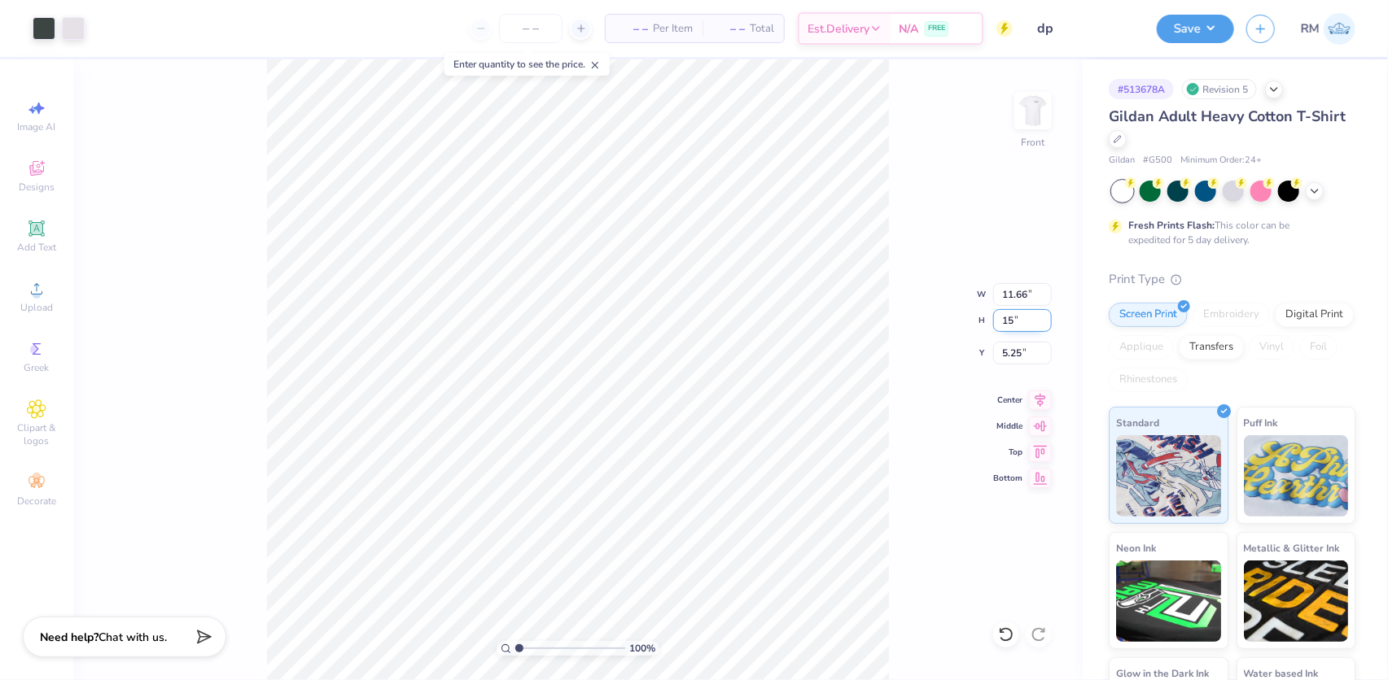
type input "15"
type input "9.71"
type input "15.00"
click at [1048, 397] on icon at bounding box center [1040, 398] width 23 height 20
click at [1026, 348] on input "6.75" at bounding box center [1022, 353] width 59 height 23
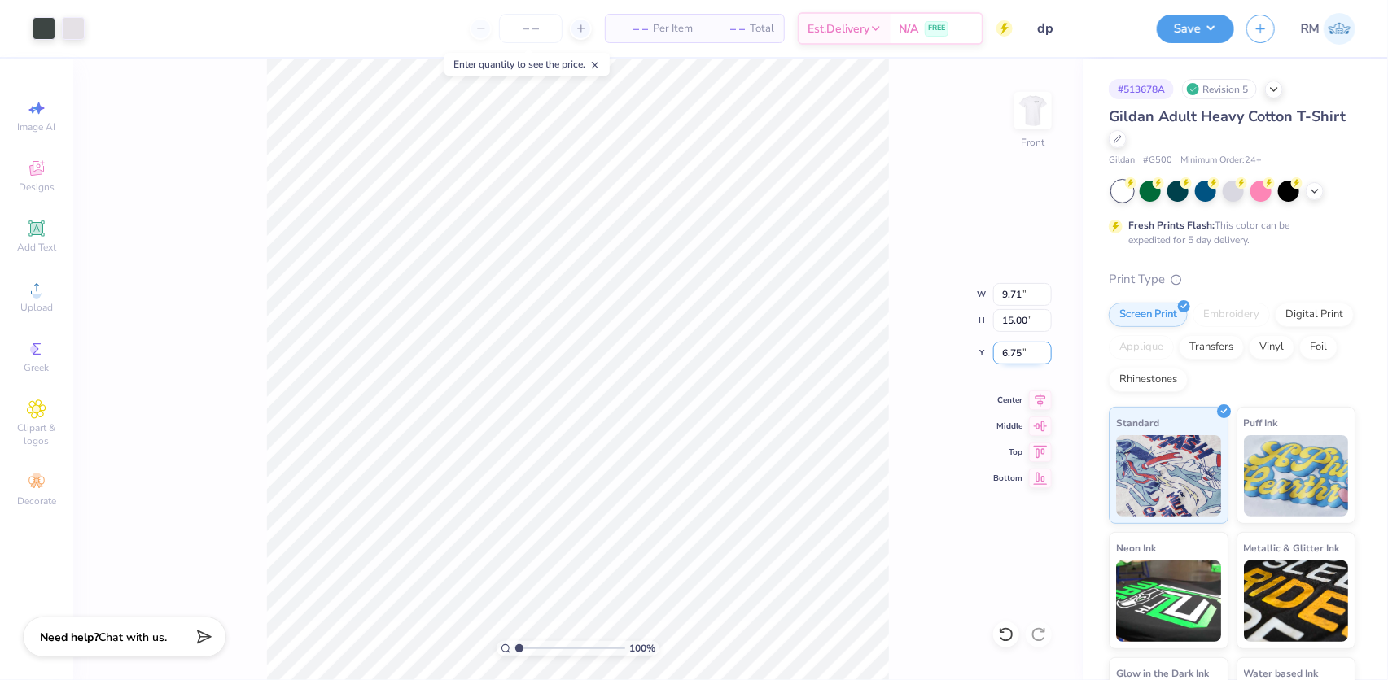
click at [1026, 348] on input "6.75" at bounding box center [1022, 353] width 59 height 23
type input "2"
type input "3.00"
click at [1041, 391] on icon at bounding box center [1040, 398] width 23 height 20
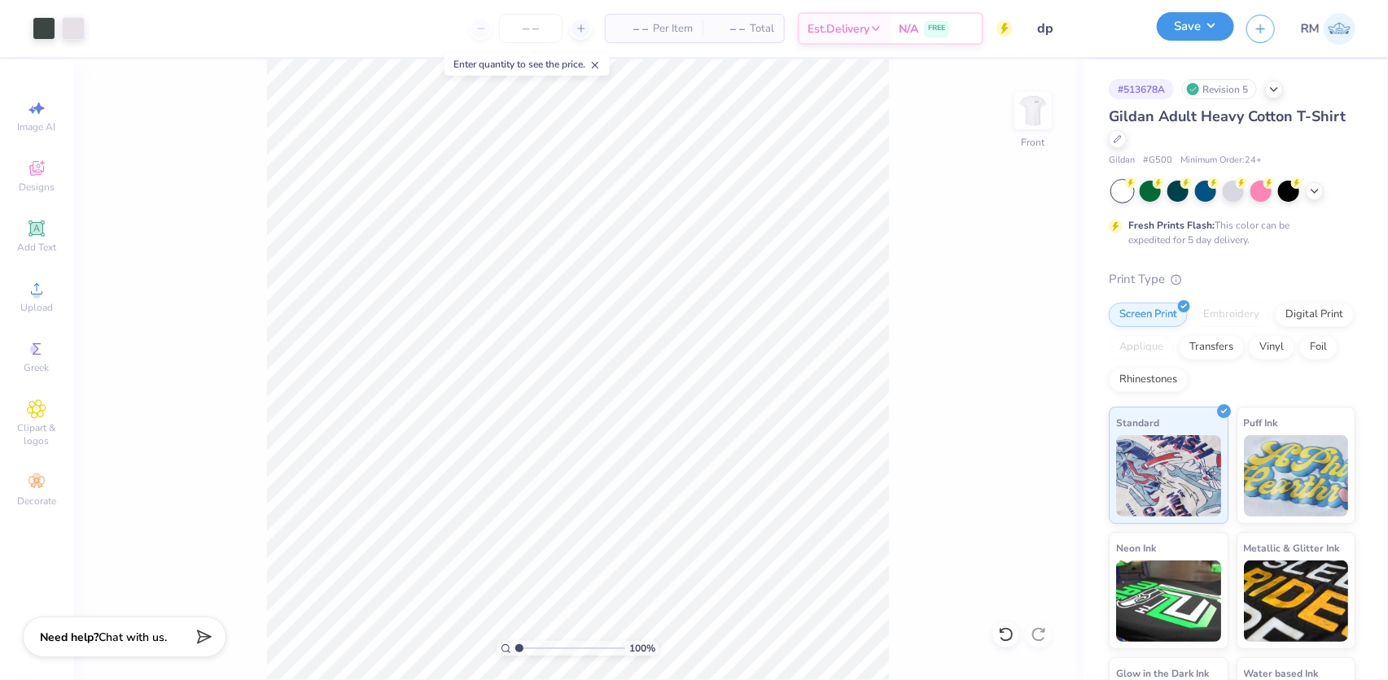
click at [1220, 29] on button "Save" at bounding box center [1195, 26] width 77 height 28
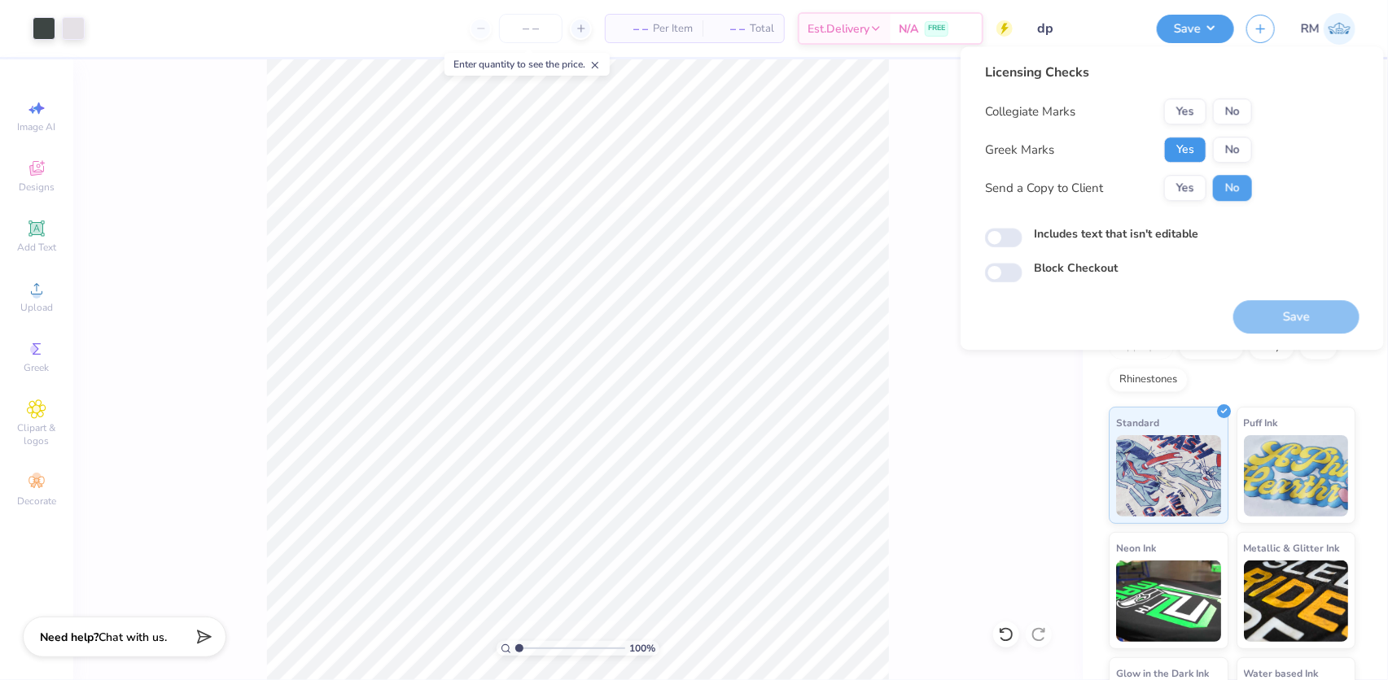
click at [1191, 147] on button "Yes" at bounding box center [1185, 150] width 42 height 26
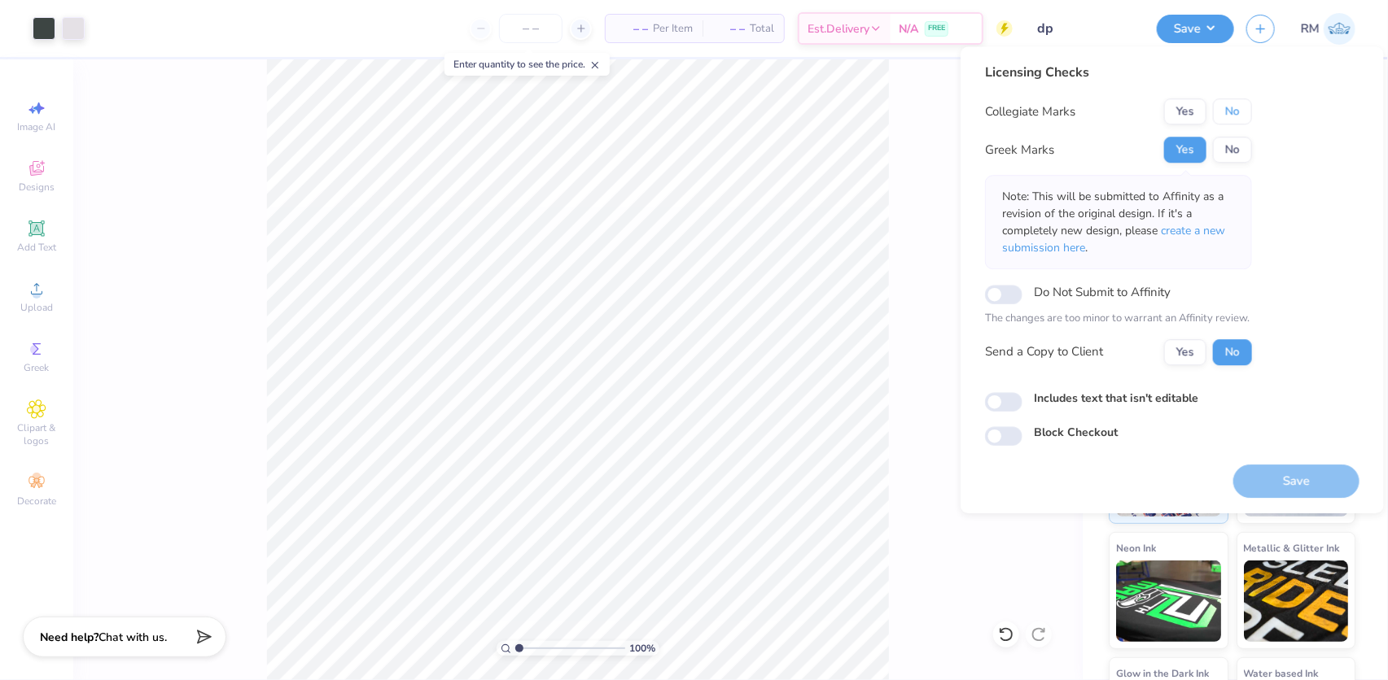
click at [1231, 109] on button "No" at bounding box center [1232, 111] width 39 height 26
click at [1185, 230] on span "create a new submission here" at bounding box center [1113, 239] width 223 height 33
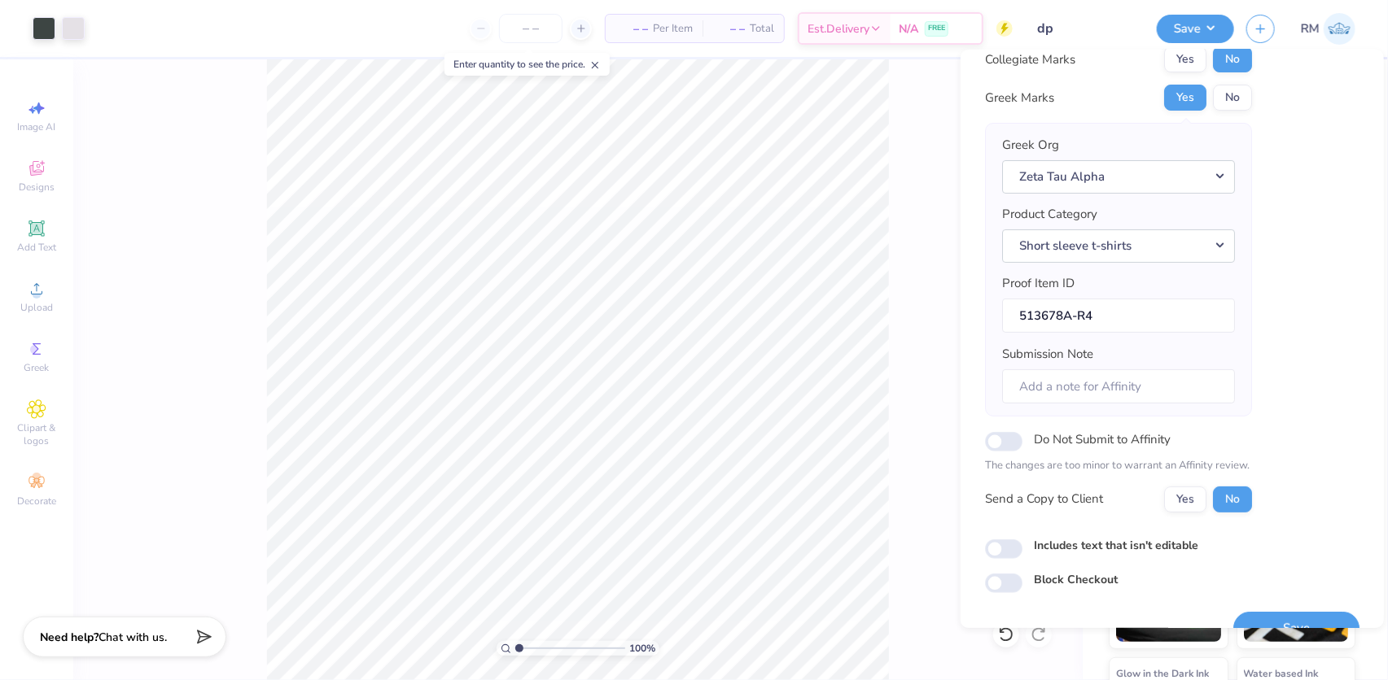
scroll to position [87, 0]
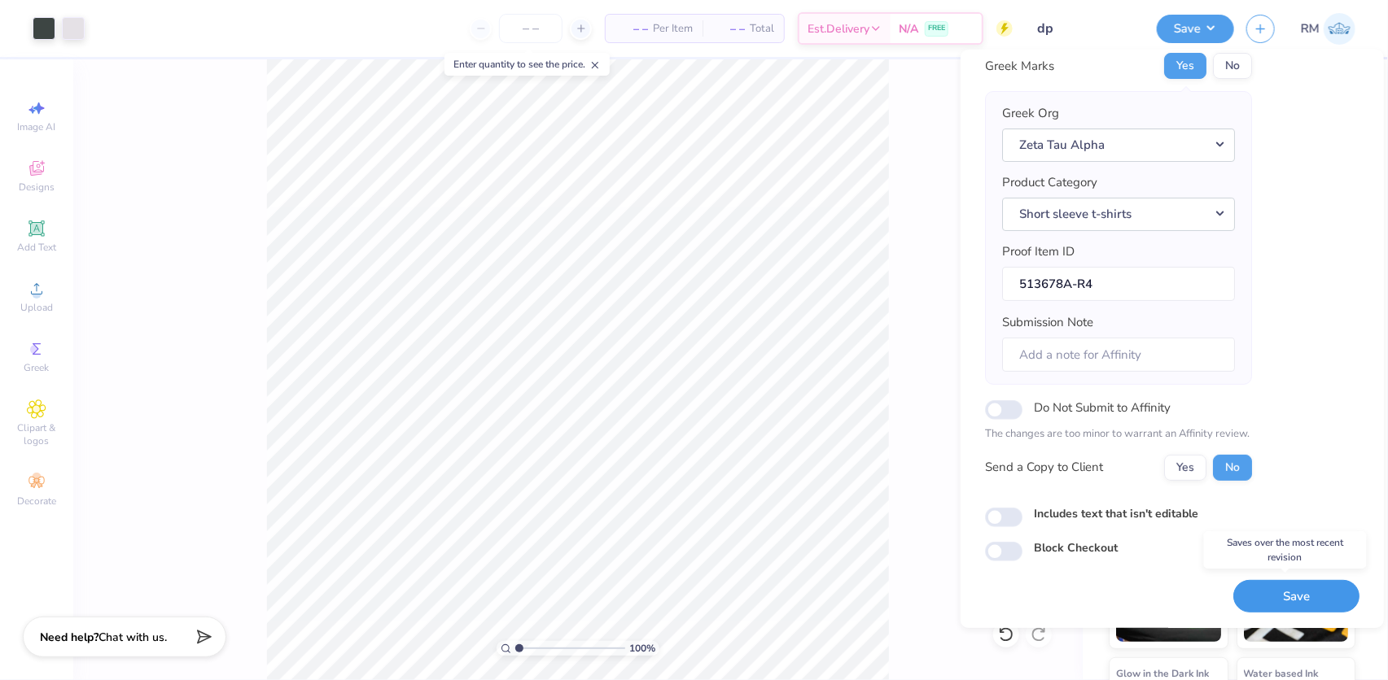
click at [1295, 594] on button "Save" at bounding box center [1296, 596] width 126 height 33
